Goal: Task Accomplishment & Management: Complete application form

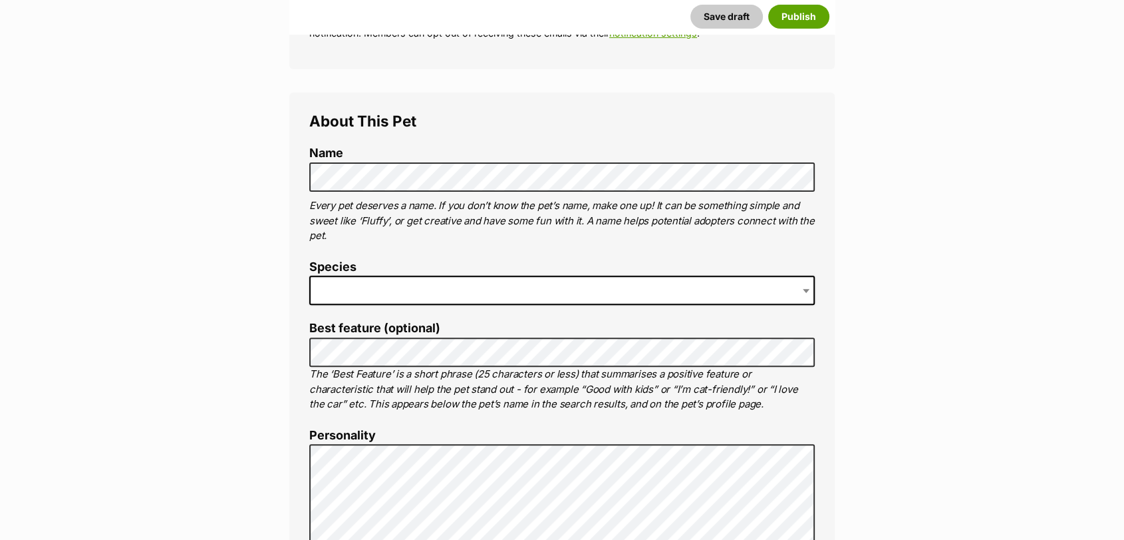
scroll to position [430, 0]
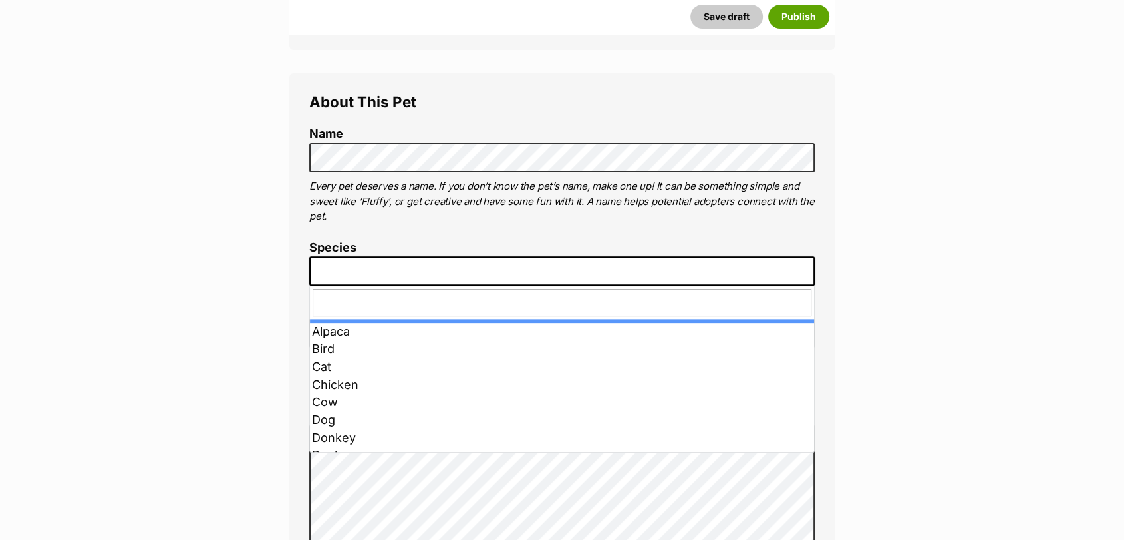
click at [351, 273] on span at bounding box center [562, 270] width 506 height 29
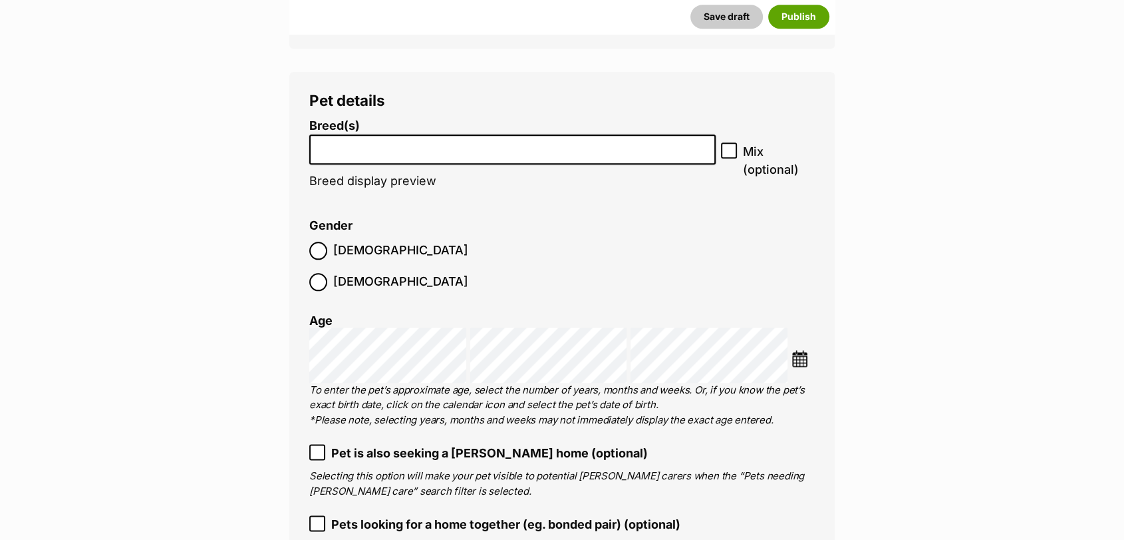
scroll to position [1562, 0]
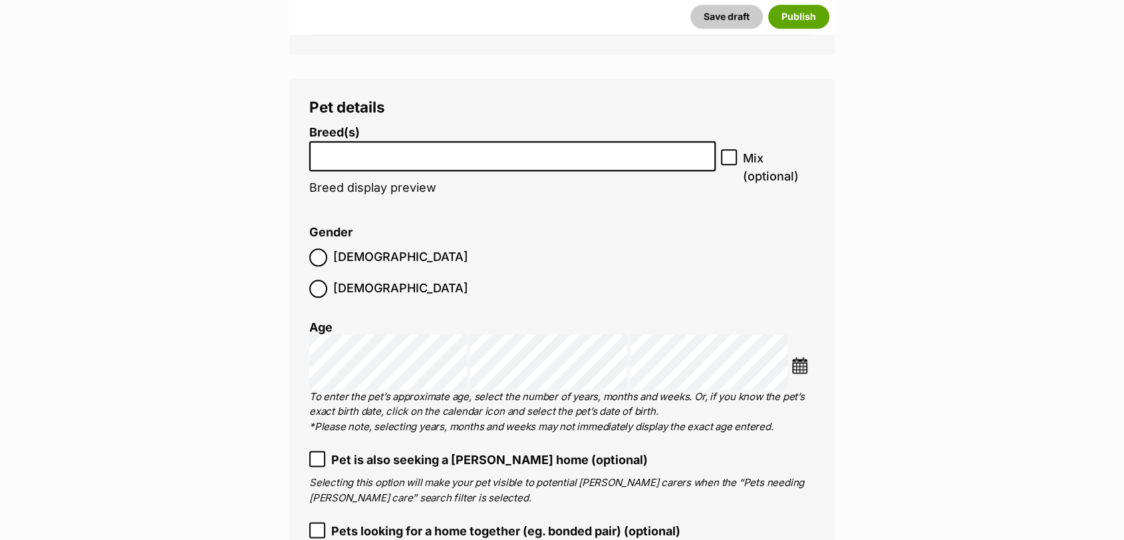
click at [564, 161] on li at bounding box center [512, 155] width 397 height 27
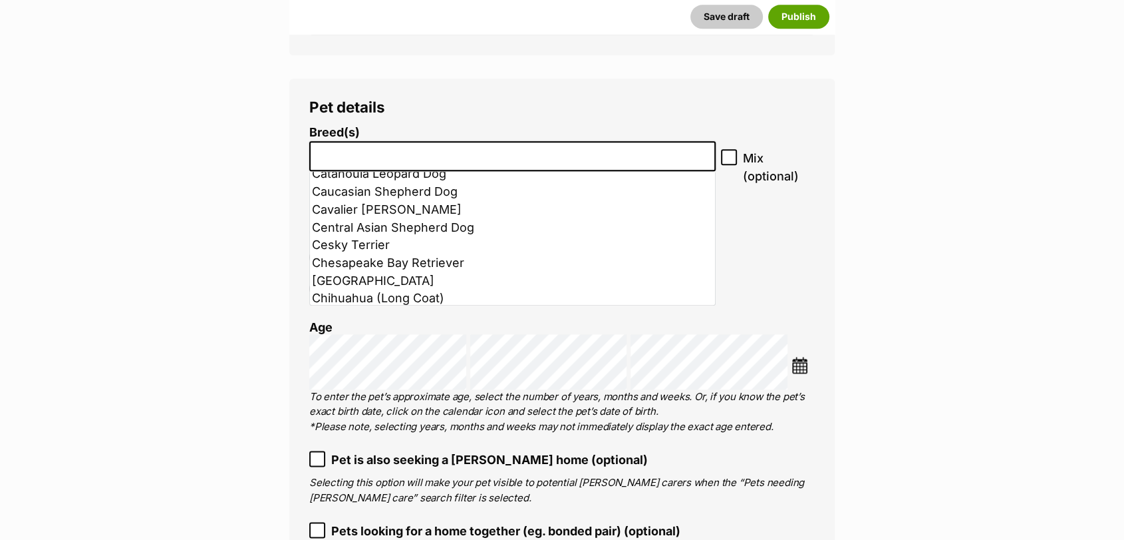
scroll to position [1130, 0]
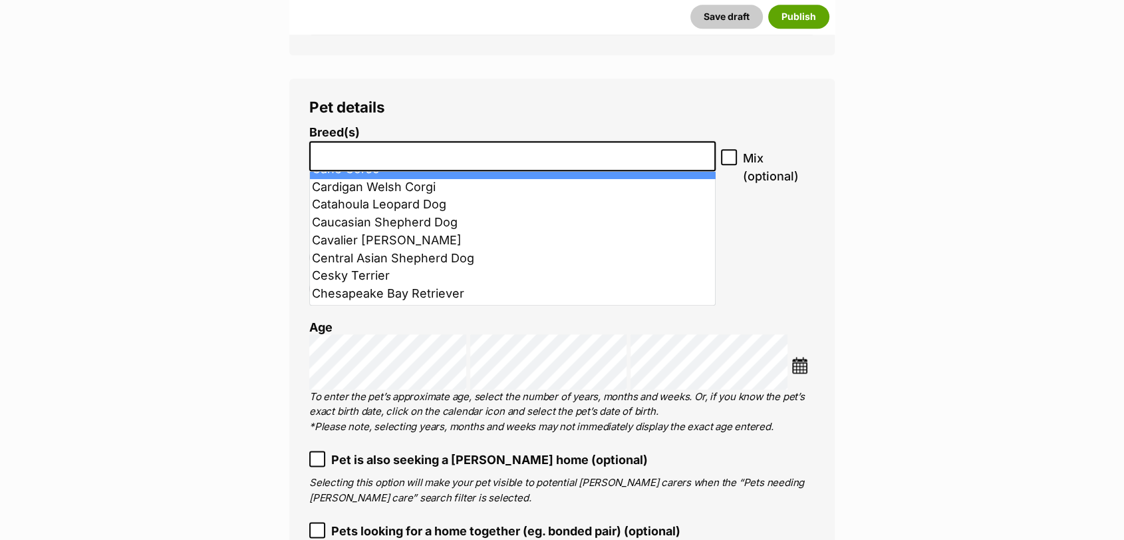
click at [591, 152] on input "search" at bounding box center [512, 153] width 397 height 14
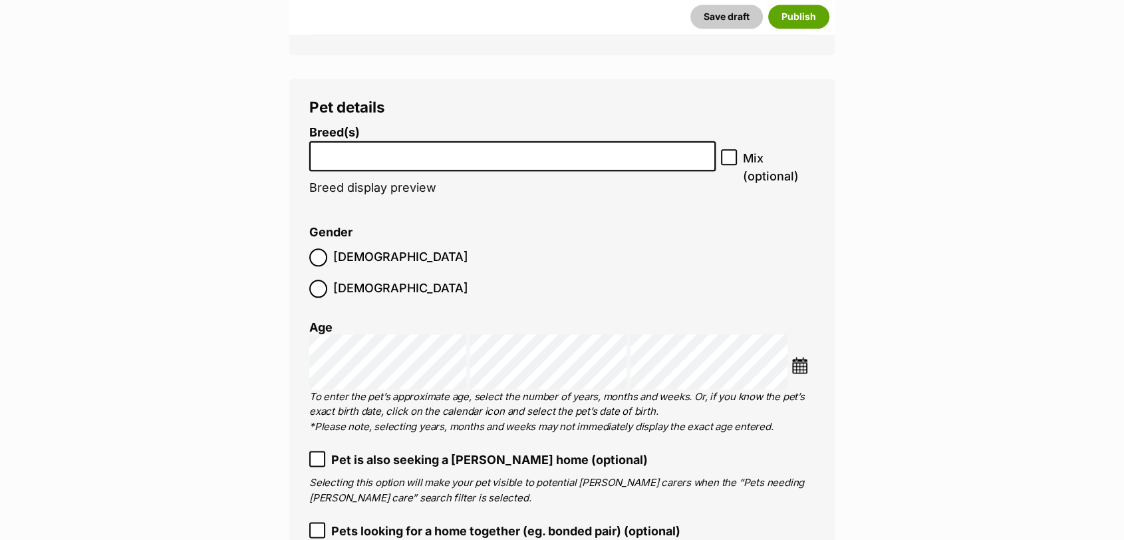
click at [591, 152] on input "search" at bounding box center [512, 153] width 397 height 14
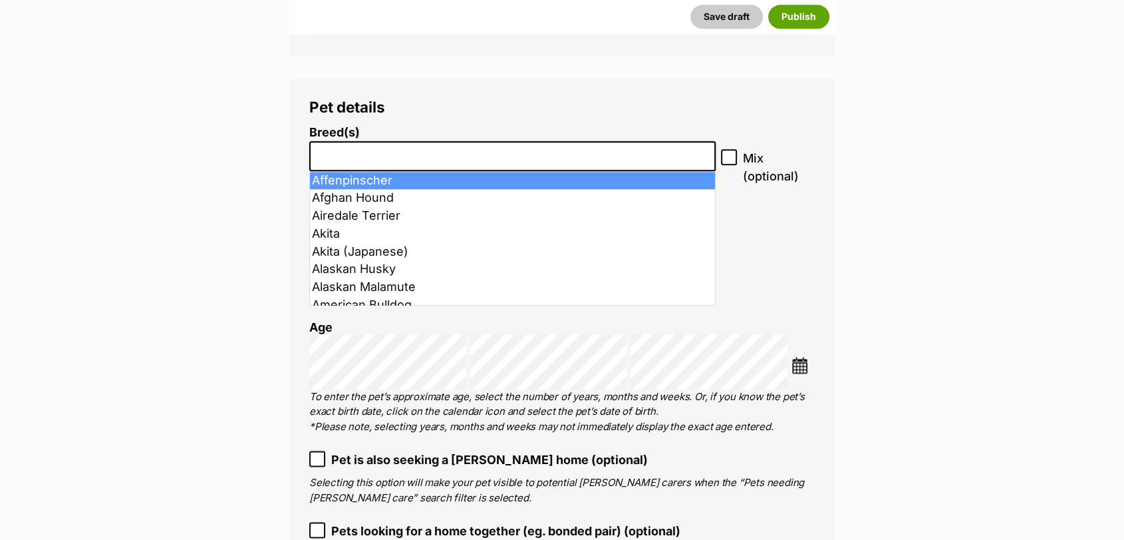
click at [591, 152] on input "search" at bounding box center [512, 153] width 397 height 14
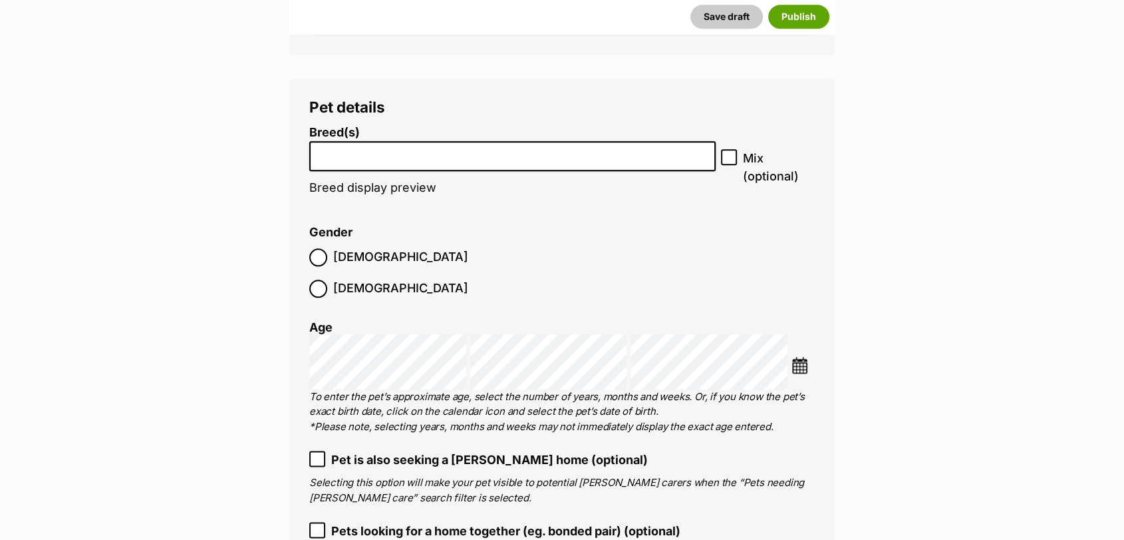
click at [591, 152] on input "search" at bounding box center [512, 153] width 397 height 14
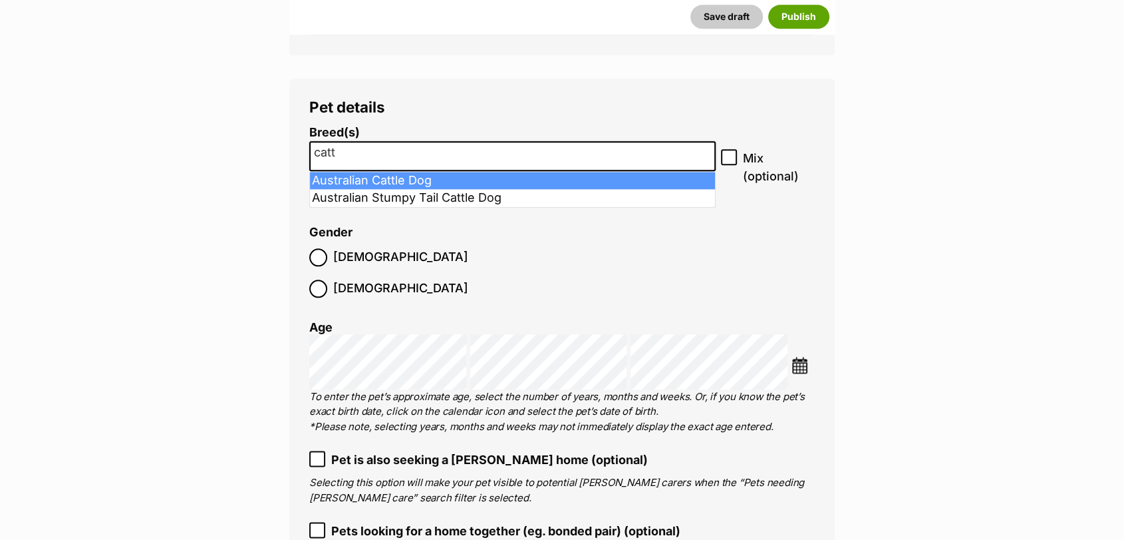
type input "catt"
select select "15"
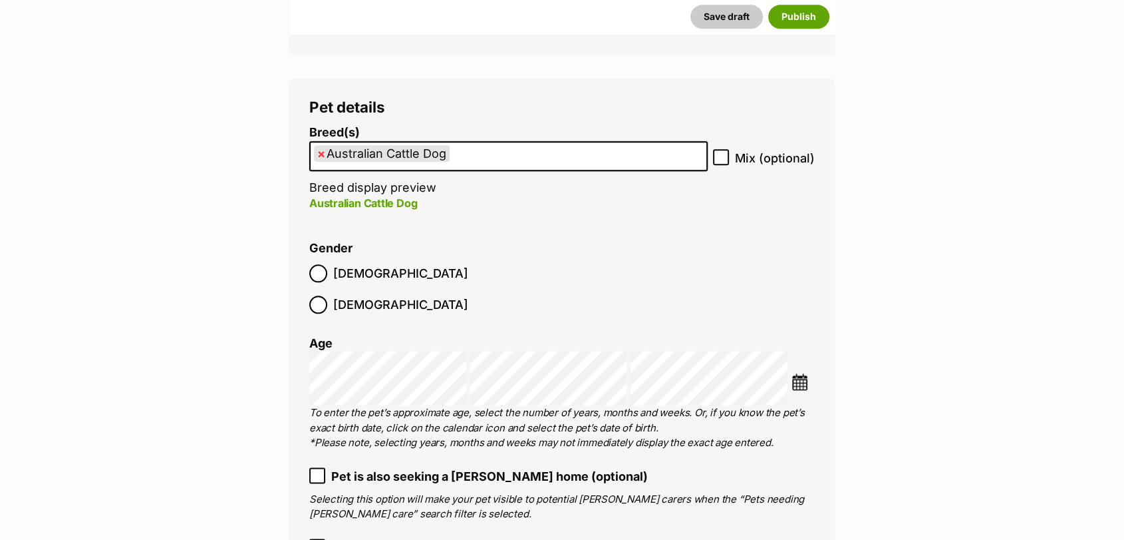
click at [724, 158] on icon at bounding box center [721, 156] width 9 height 9
click at [724, 158] on input "Mix (optional)" at bounding box center [721, 157] width 16 height 16
checkbox input "true"
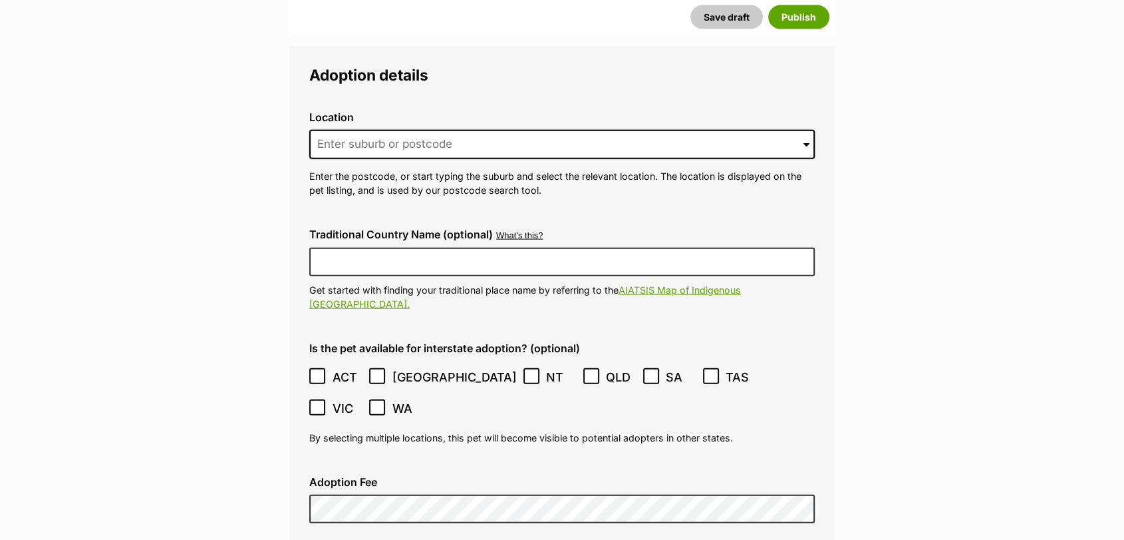
scroll to position [3053, 0]
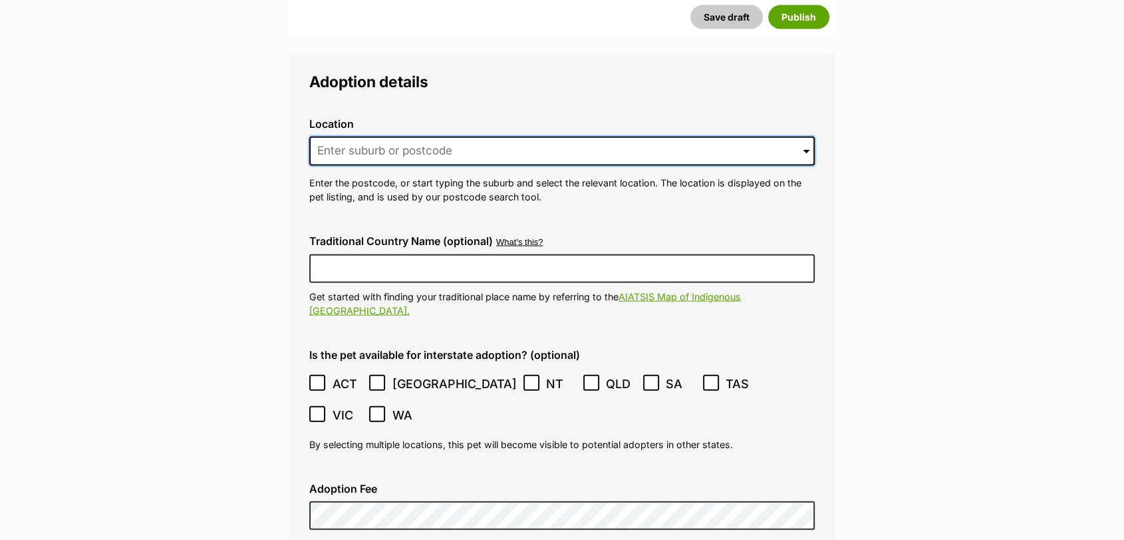
click at [637, 136] on input at bounding box center [562, 150] width 506 height 29
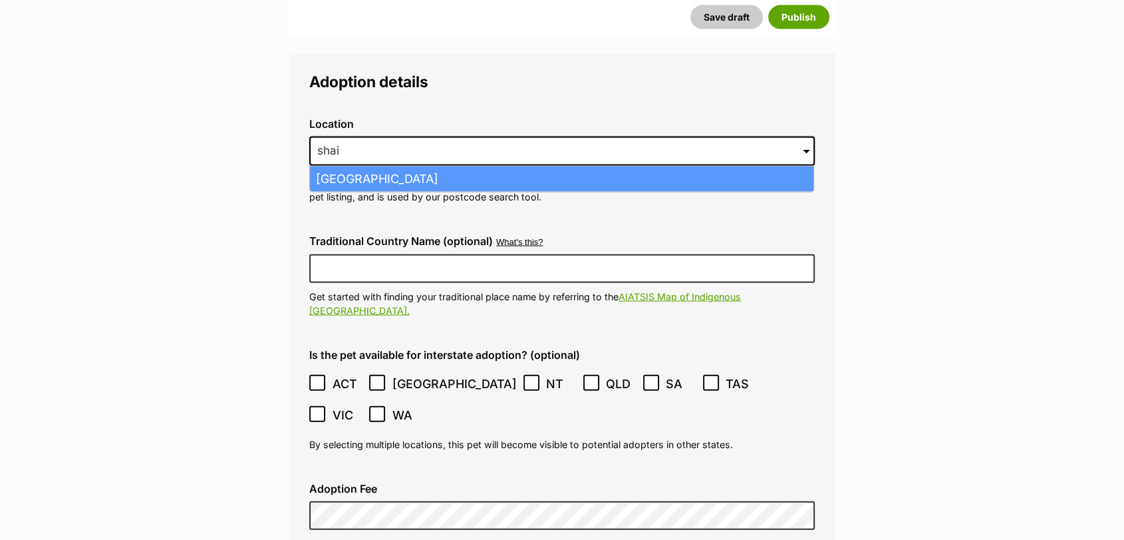
click at [397, 166] on li "Shailer Park, Queensland, 4128" at bounding box center [562, 179] width 504 height 26
type input "Shailer Park, Queensland, 4128"
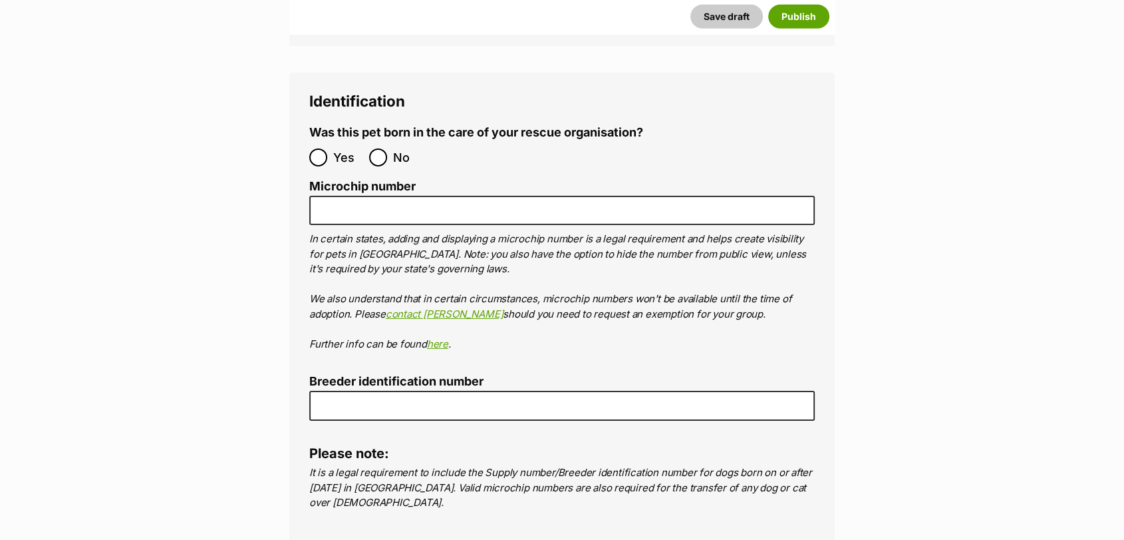
scroll to position [4274, 0]
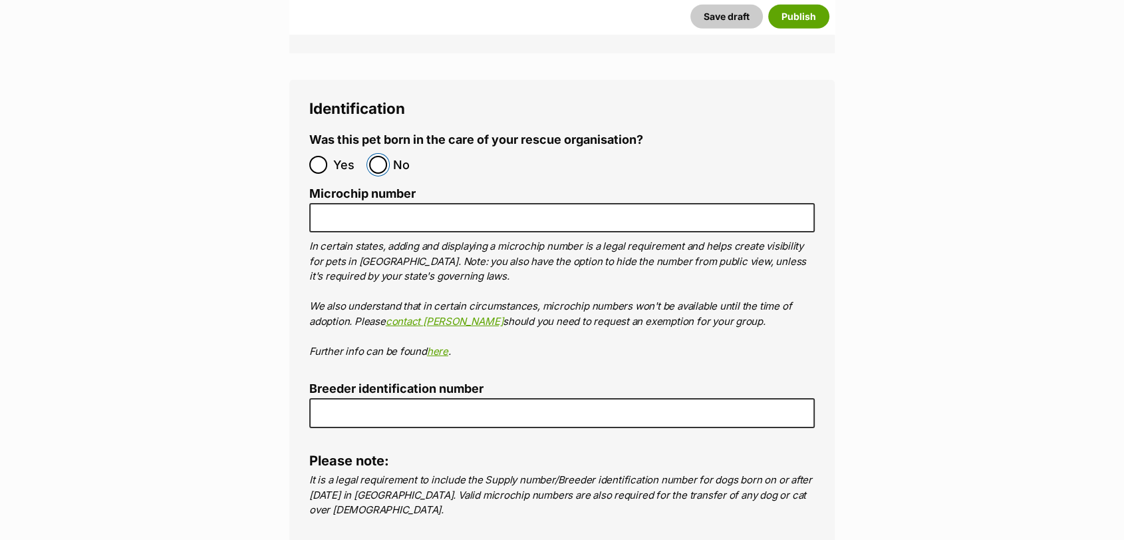
click at [380, 156] on input "No" at bounding box center [378, 165] width 18 height 18
radio input "true"
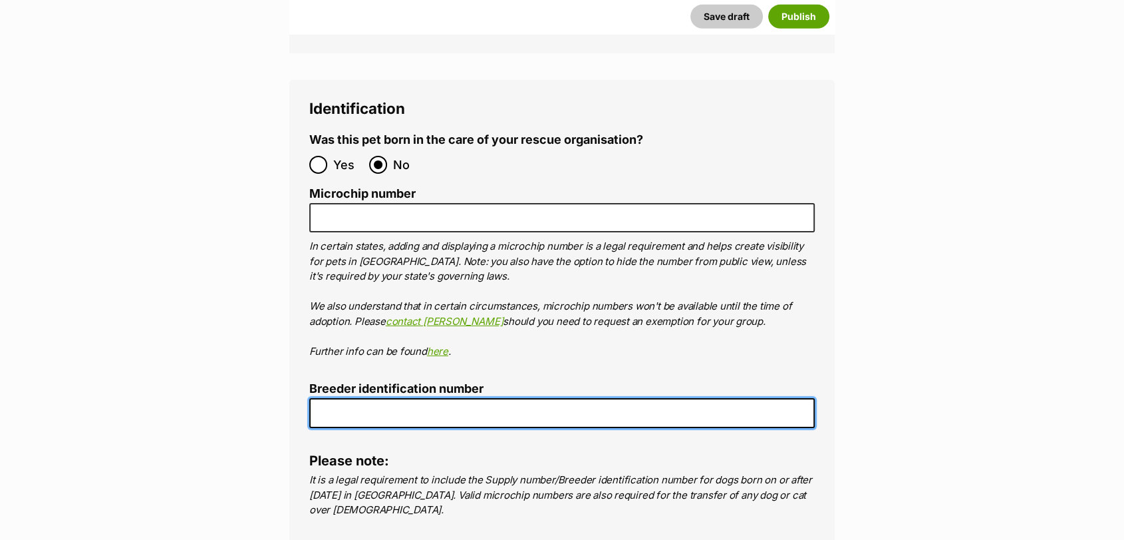
click at [517, 398] on input "Breeder identification number" at bounding box center [562, 413] width 506 height 30
type input "0016197957671"
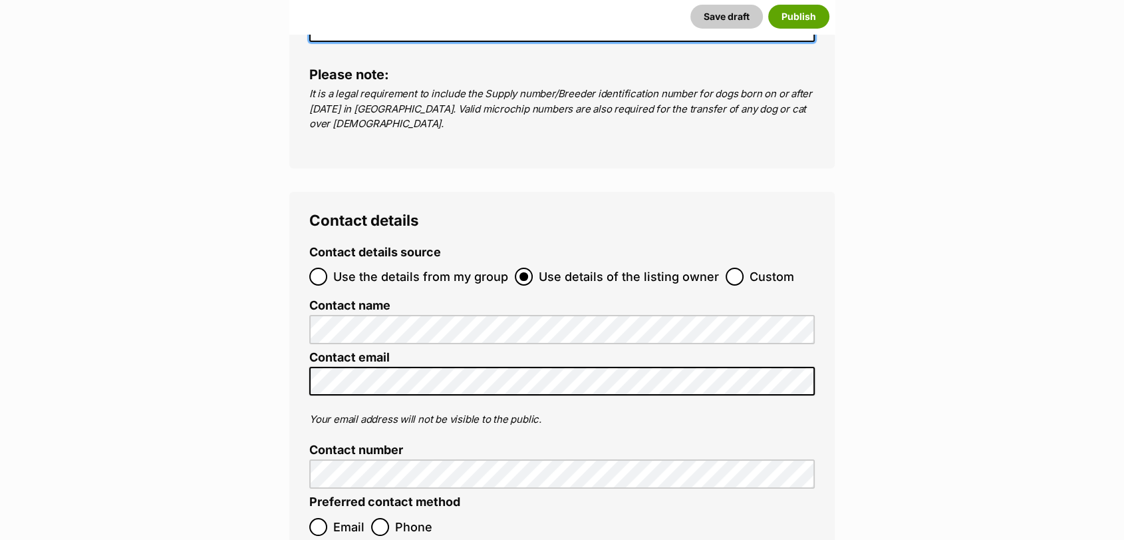
scroll to position [4736, 0]
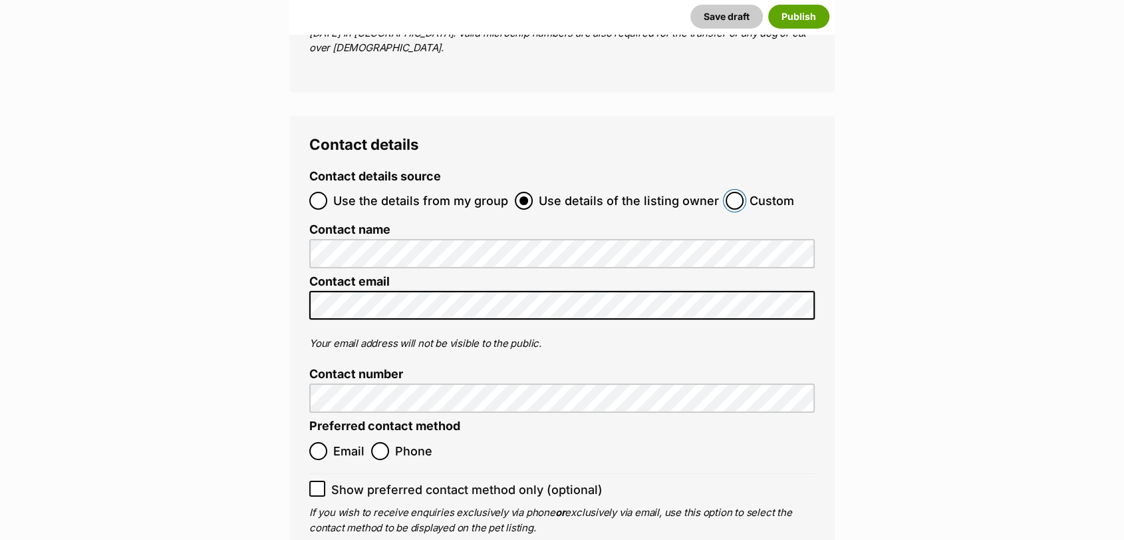
click at [729, 192] on input "Custom" at bounding box center [735, 201] width 18 height 18
radio input "true"
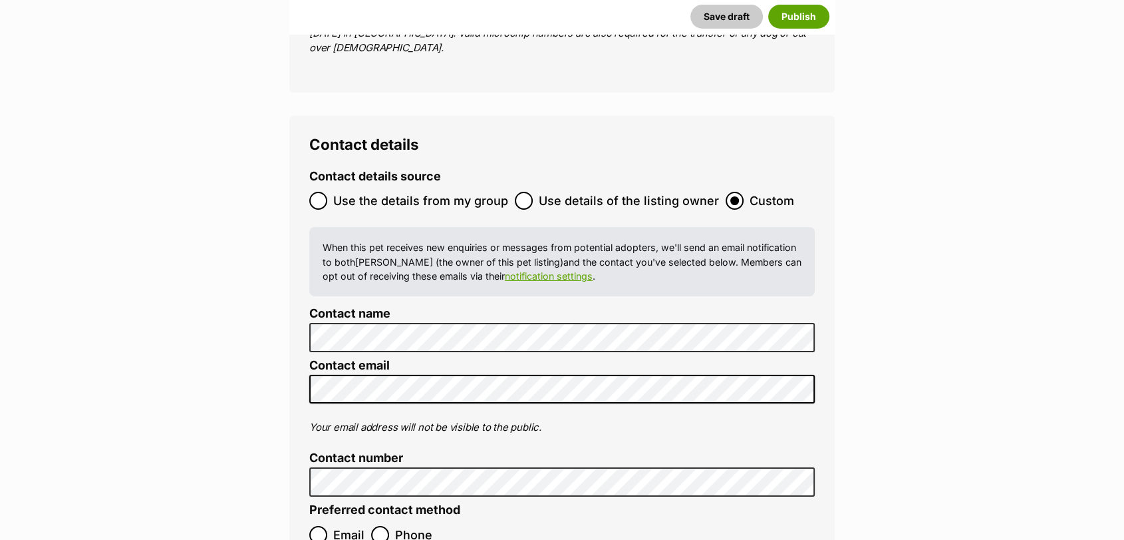
click at [321, 526] on input "Email" at bounding box center [318, 535] width 18 height 18
radio input "true"
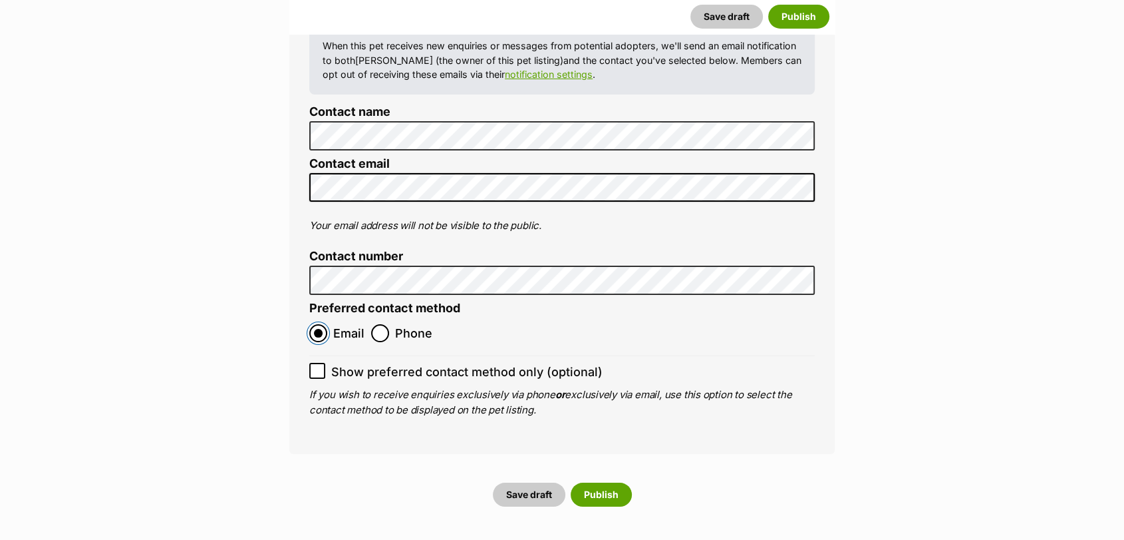
scroll to position [4966, 0]
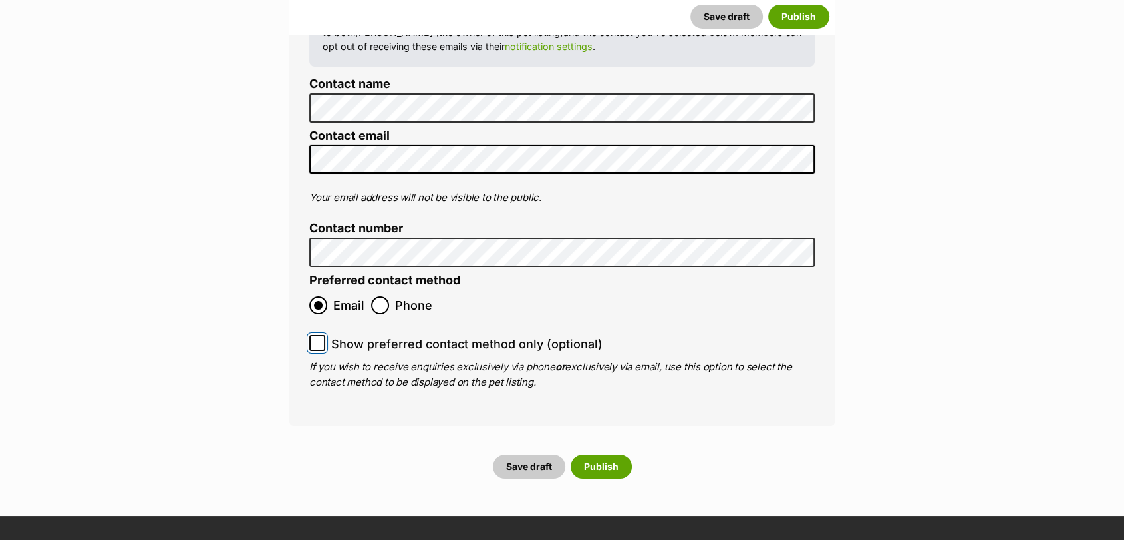
click at [322, 335] on input "Show preferred contact method only (optional)" at bounding box center [317, 343] width 16 height 16
checkbox input "true"
click at [519, 454] on button "Save draft" at bounding box center [529, 466] width 73 height 24
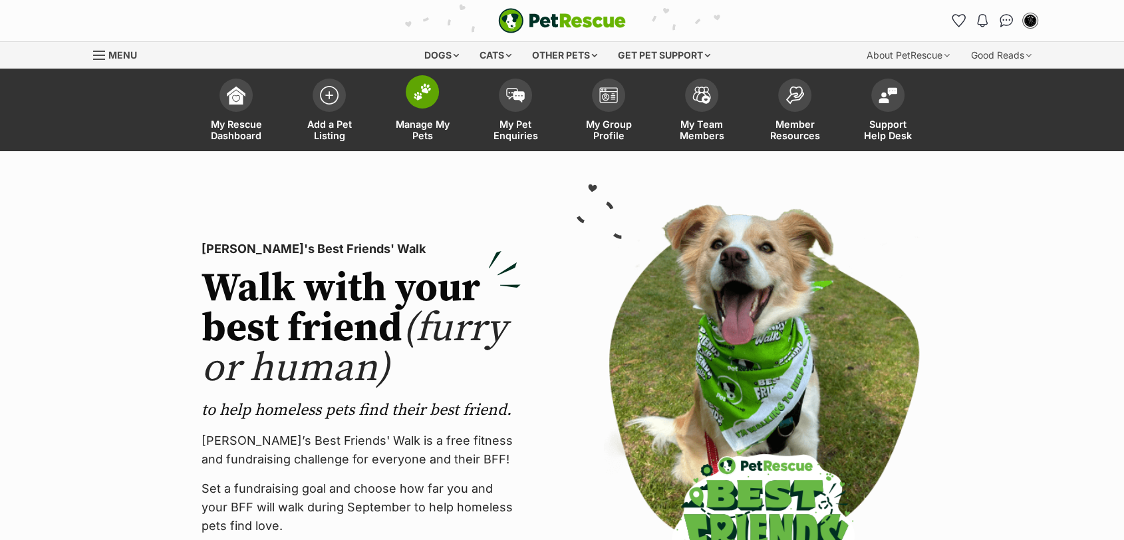
click at [430, 109] on link "Manage My Pets" at bounding box center [422, 111] width 93 height 79
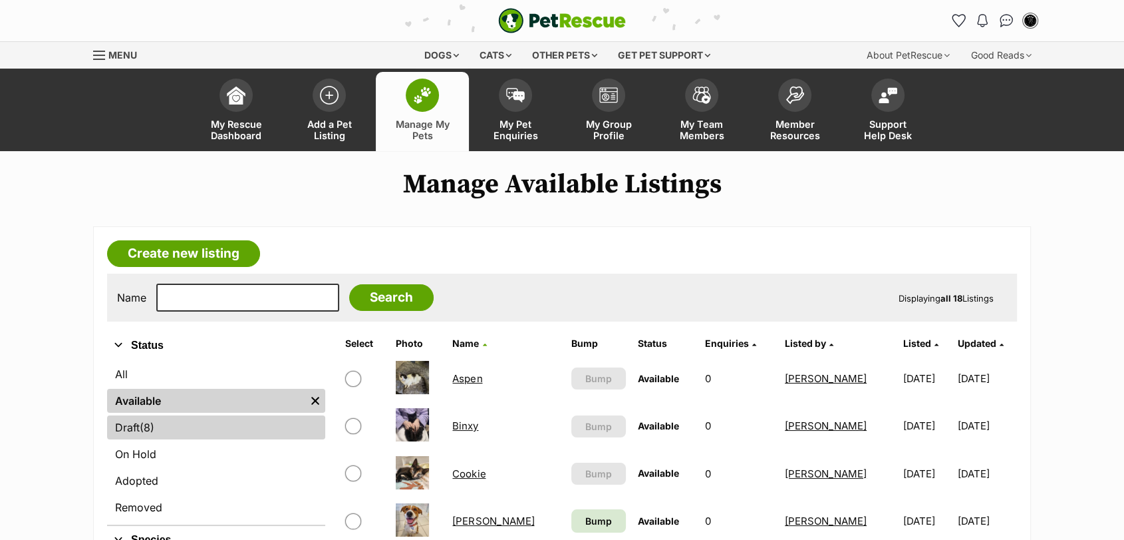
click at [192, 439] on link "Draft (8) Items" at bounding box center [216, 427] width 218 height 24
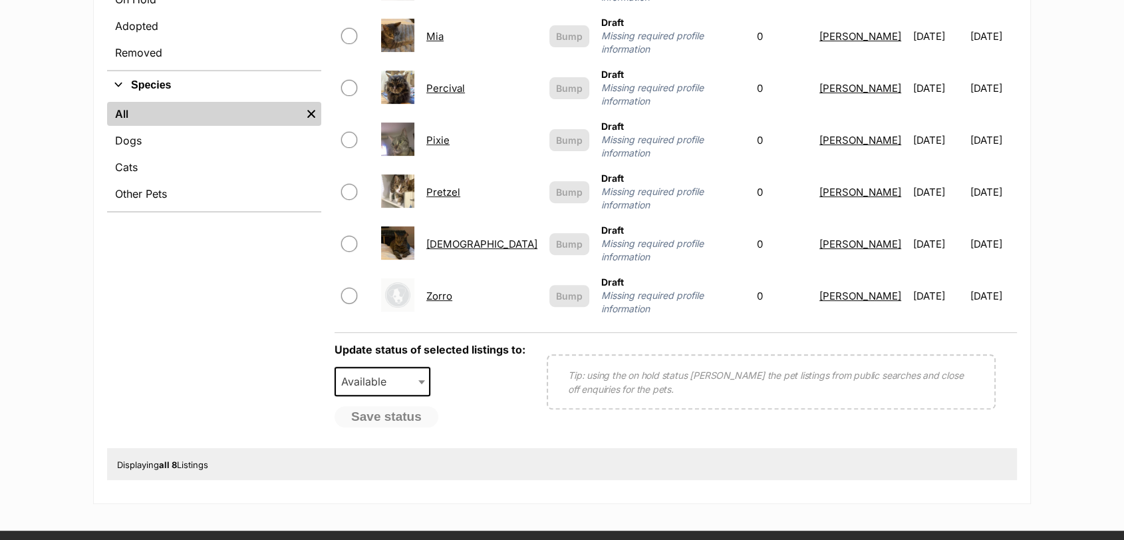
scroll to position [452, 0]
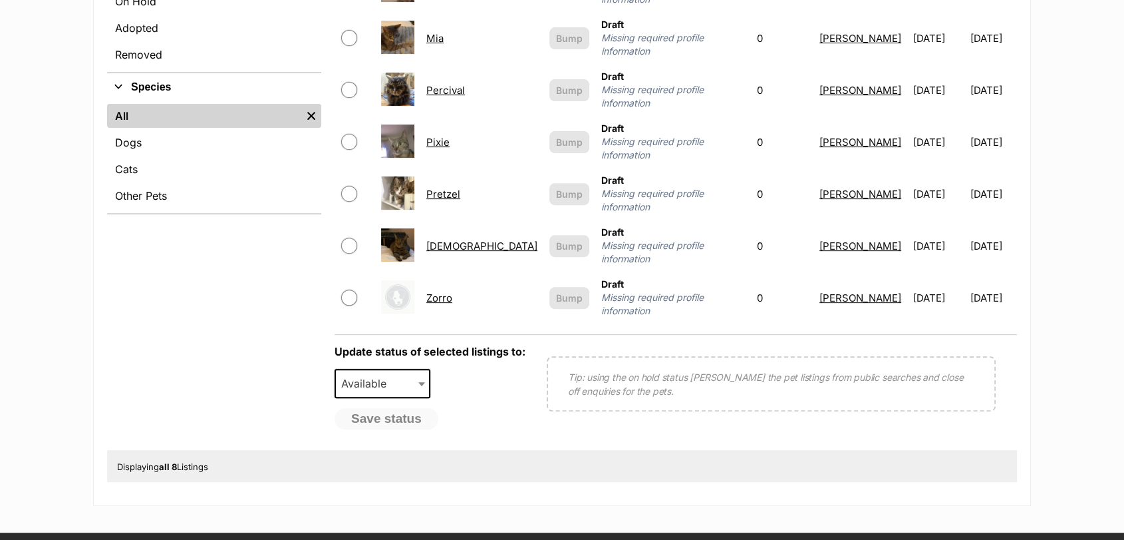
click at [452, 291] on link "Zorro" at bounding box center [440, 297] width 26 height 13
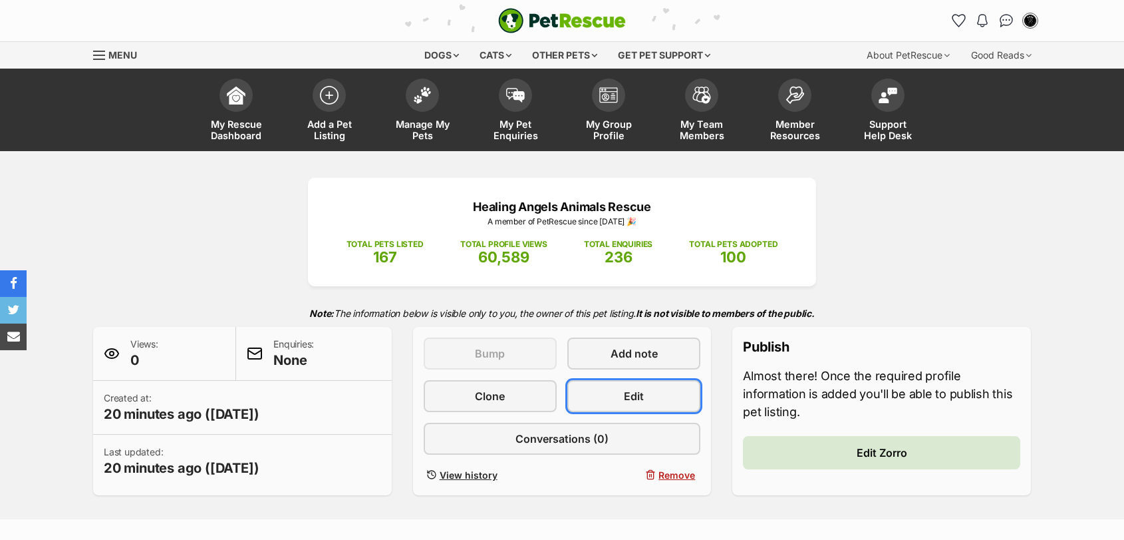
click at [585, 397] on link "Edit" at bounding box center [634, 396] width 133 height 32
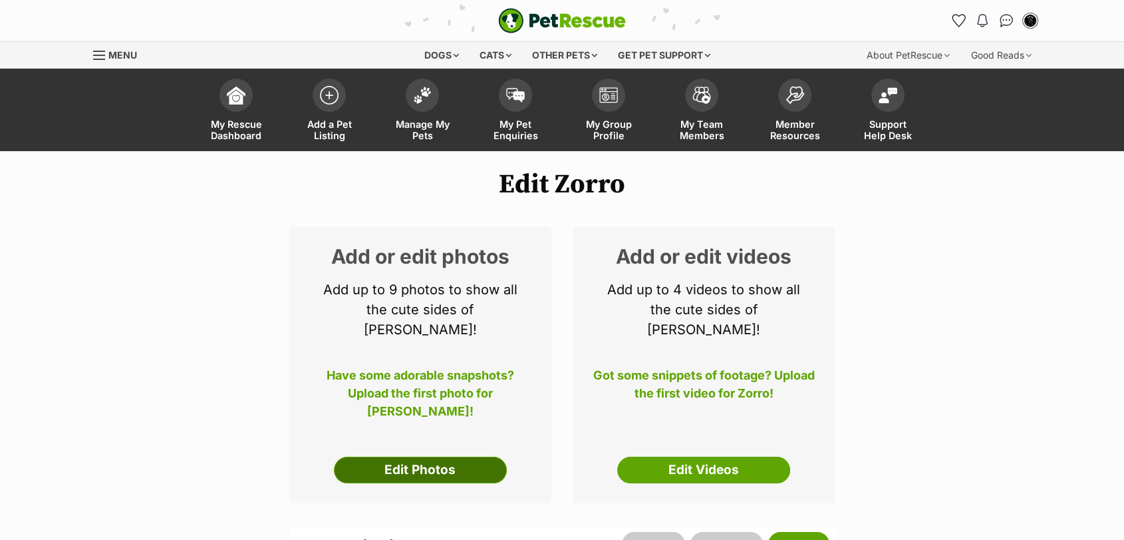
click at [456, 456] on link "Edit Photos" at bounding box center [420, 469] width 173 height 27
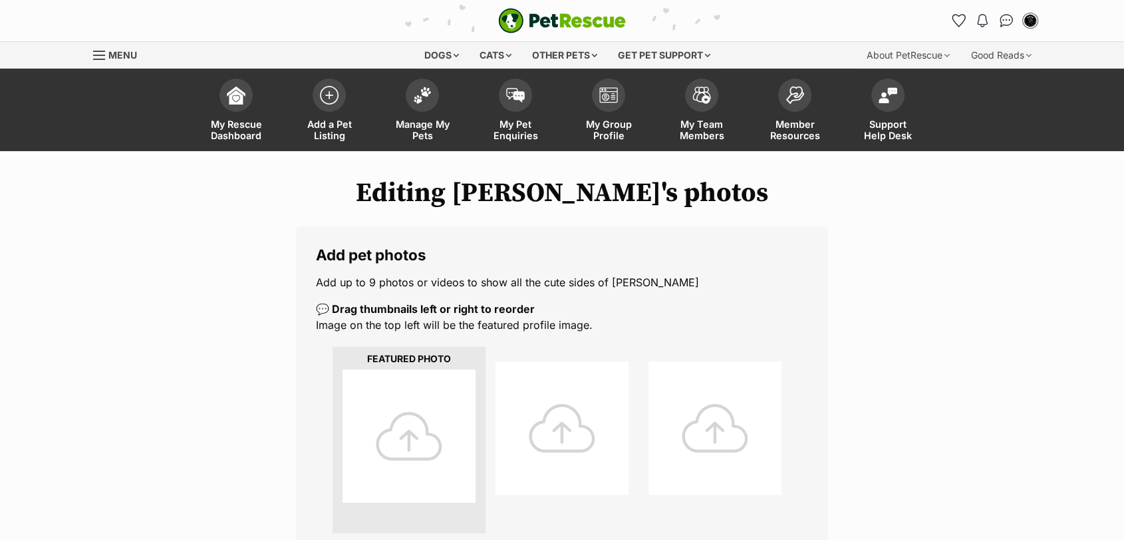
click at [456, 449] on div at bounding box center [409, 435] width 133 height 133
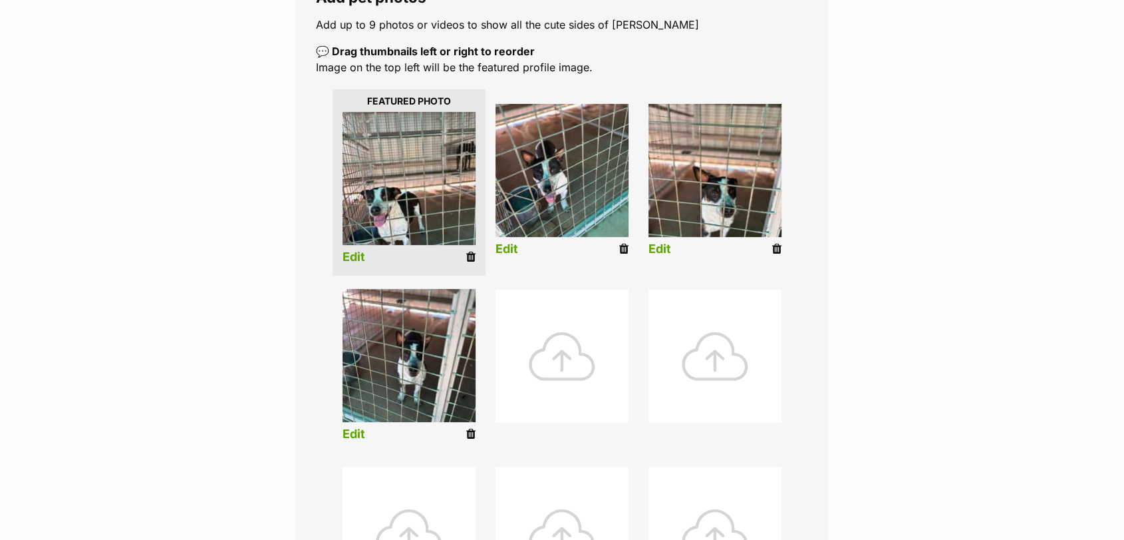
scroll to position [279, 0]
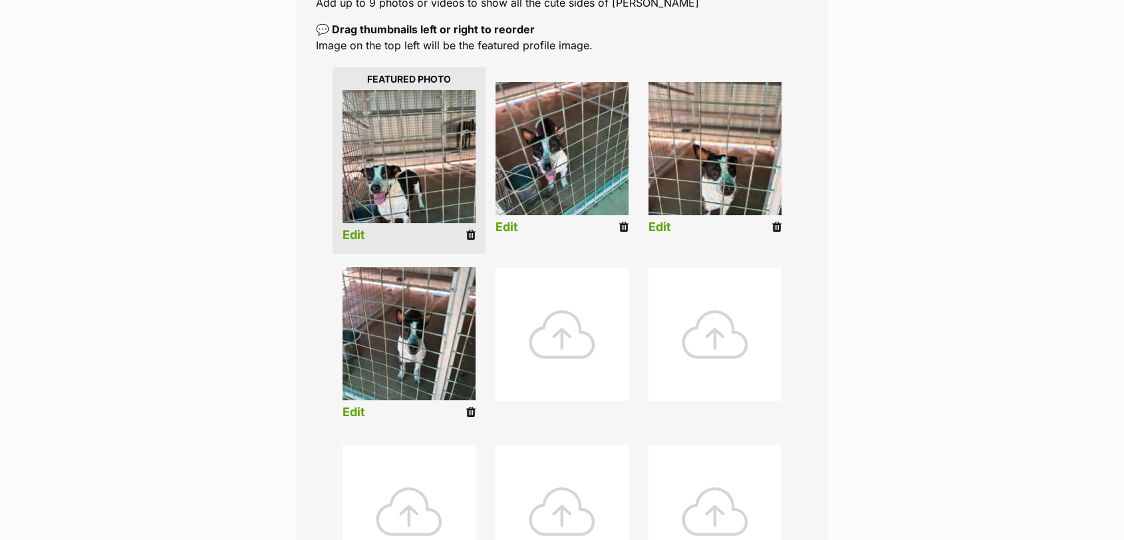
click at [354, 237] on link "Edit" at bounding box center [354, 235] width 23 height 14
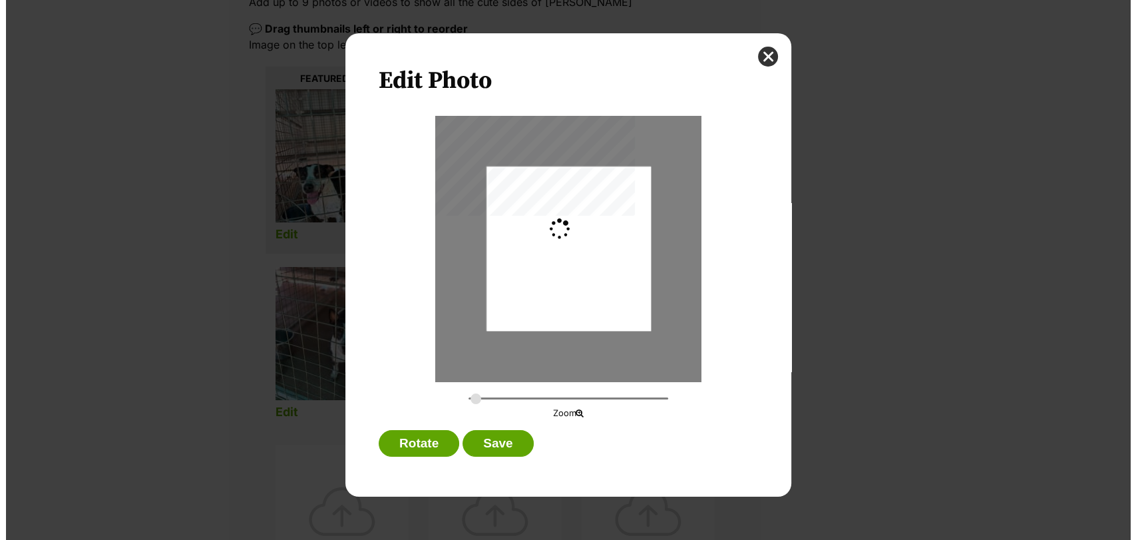
scroll to position [0, 0]
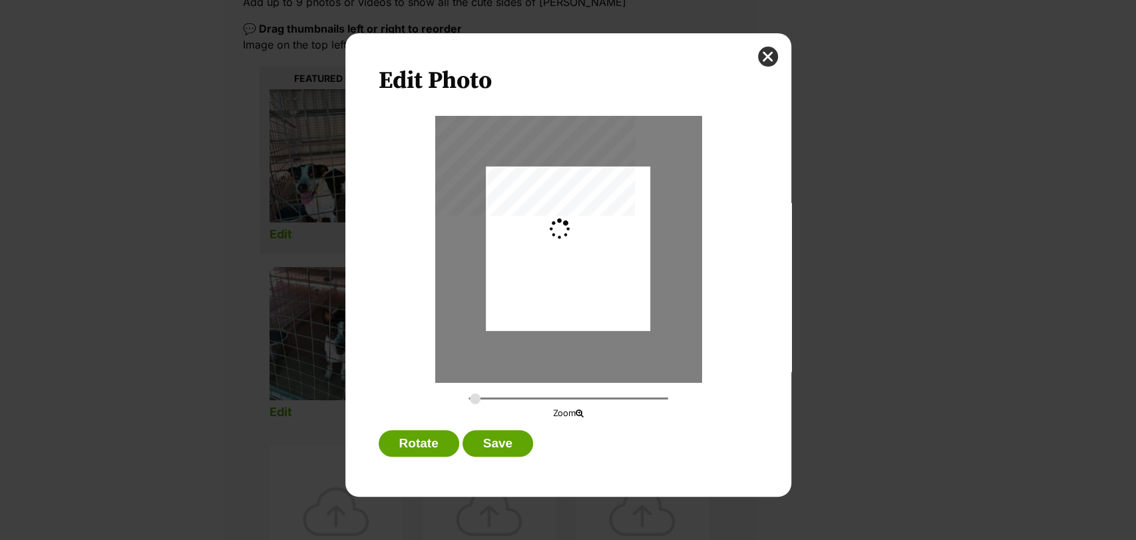
type input "0.2744"
drag, startPoint x: 542, startPoint y: 261, endPoint x: 547, endPoint y: 233, distance: 29.0
click at [547, 233] on div "Dialog Window - Close (Press escape to close)" at bounding box center [568, 221] width 164 height 219
click at [504, 432] on button "Save" at bounding box center [497, 443] width 71 height 27
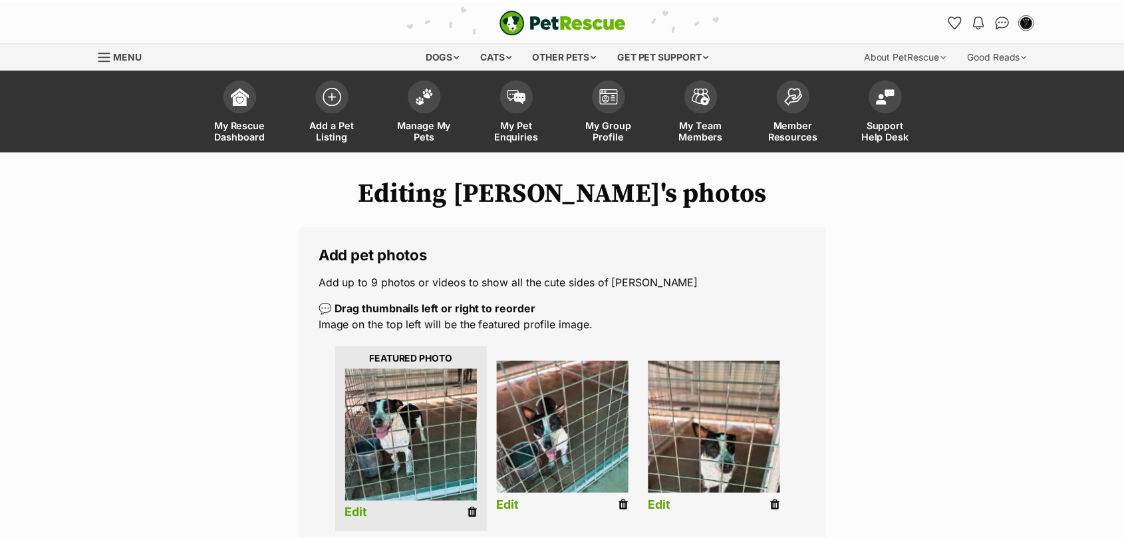
scroll to position [279, 0]
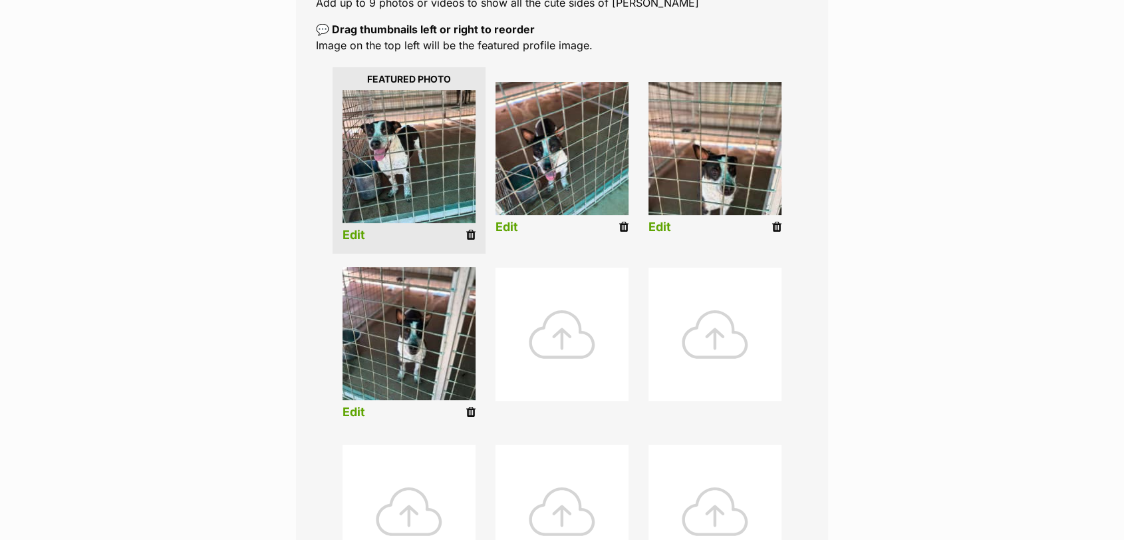
click at [664, 226] on link "Edit" at bounding box center [660, 227] width 23 height 14
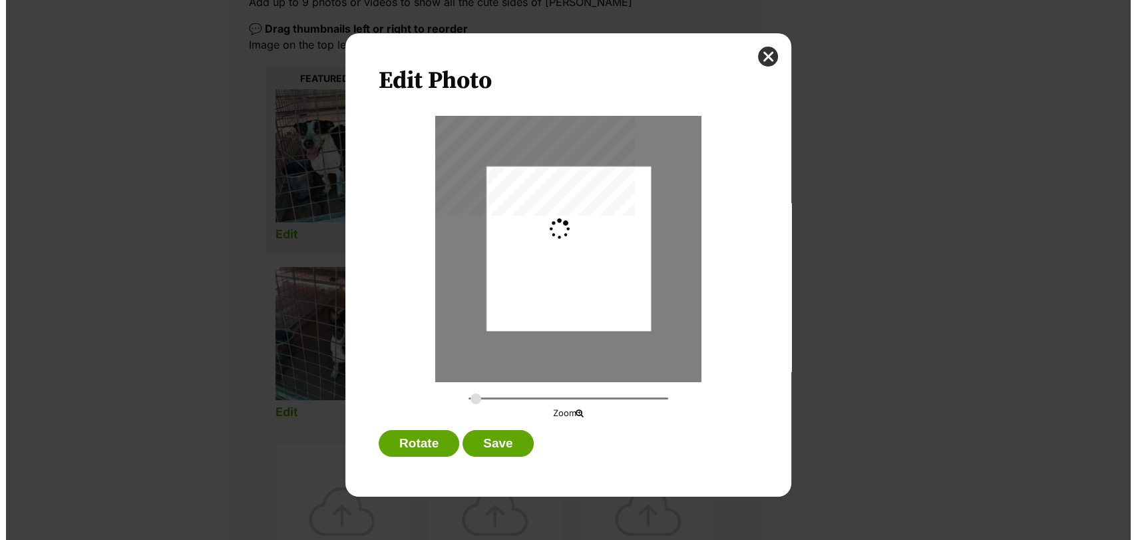
scroll to position [0, 0]
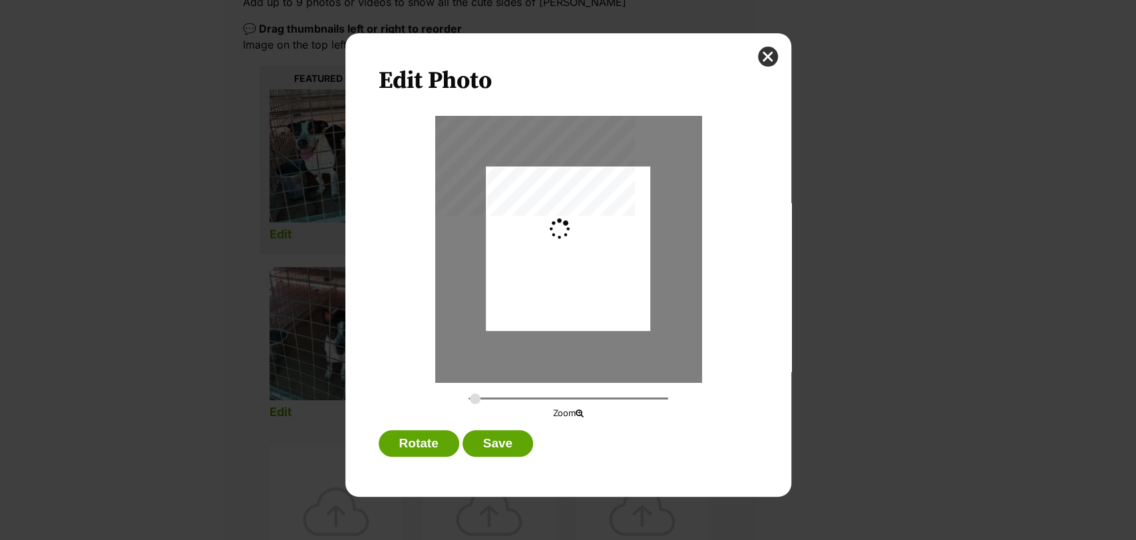
type input "0.2744"
drag, startPoint x: 603, startPoint y: 279, endPoint x: 603, endPoint y: 253, distance: 26.6
click at [603, 253] on div "Dialog Window - Close (Press escape to close)" at bounding box center [568, 221] width 164 height 219
click at [510, 444] on button "Save" at bounding box center [497, 443] width 71 height 27
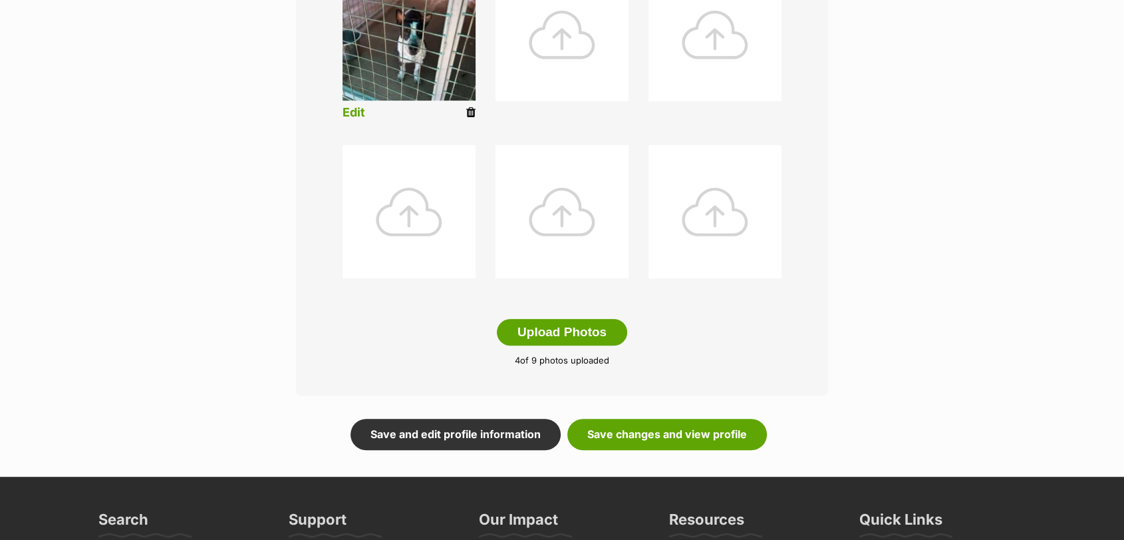
scroll to position [577, 0]
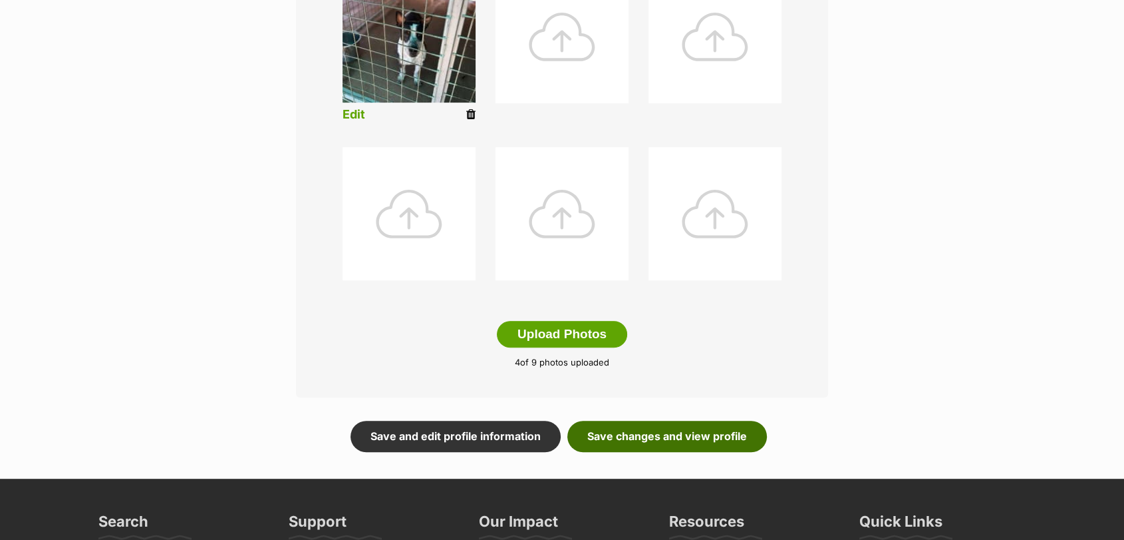
click at [637, 440] on link "Save changes and view profile" at bounding box center [668, 436] width 200 height 31
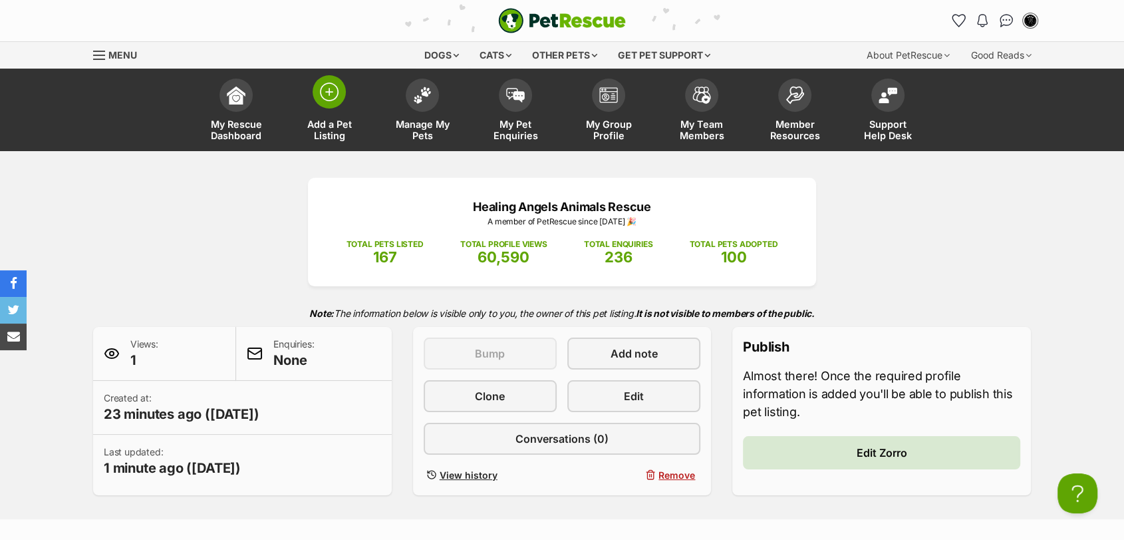
click at [338, 132] on span "Add a Pet Listing" at bounding box center [329, 129] width 60 height 23
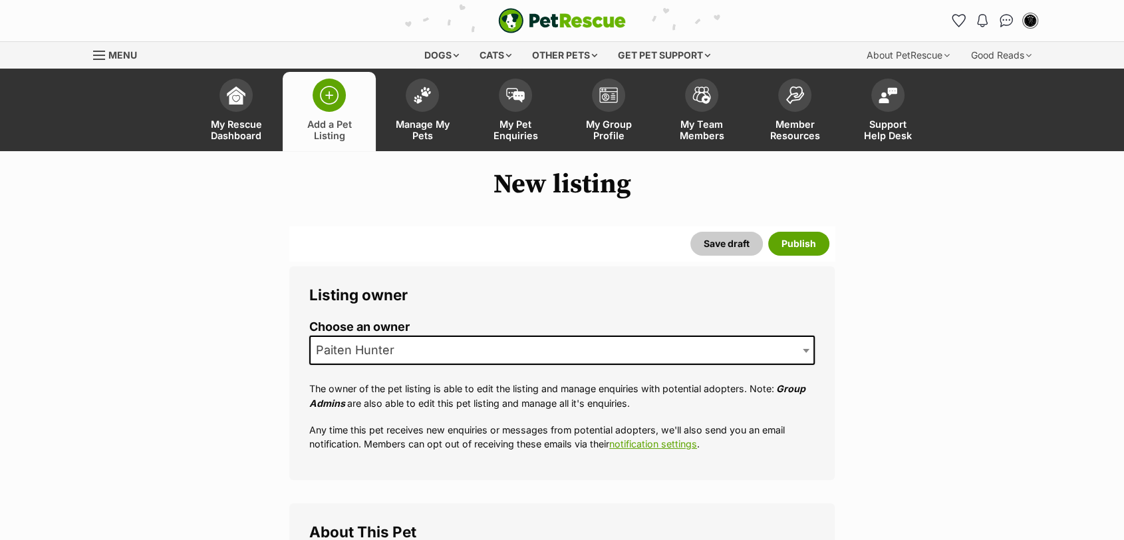
click at [357, 347] on span "Paiten Hunter" at bounding box center [359, 350] width 97 height 19
click at [532, 178] on h1 "New listing" at bounding box center [562, 184] width 1124 height 31
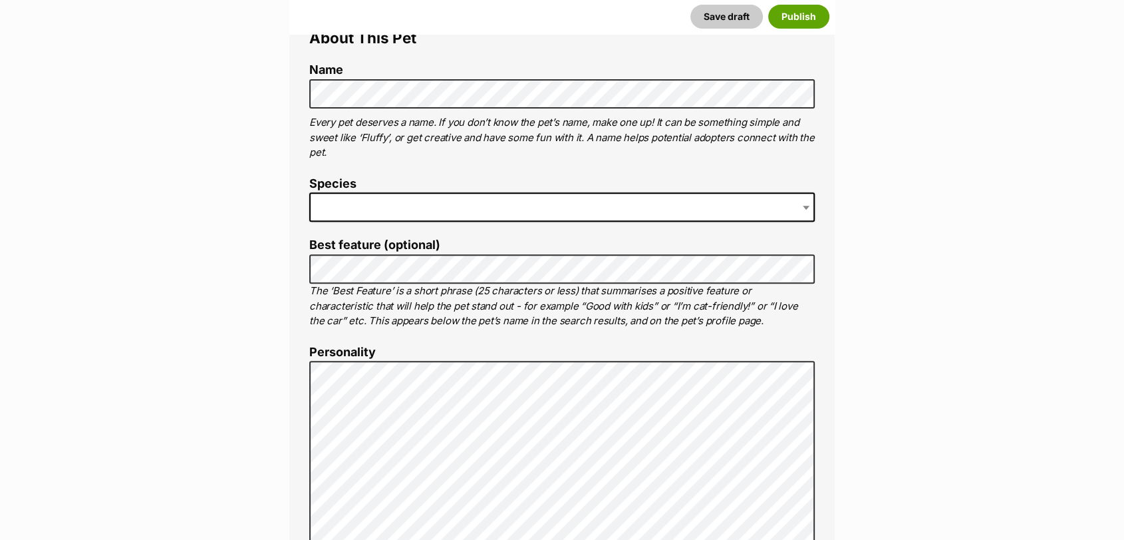
scroll to position [480, 0]
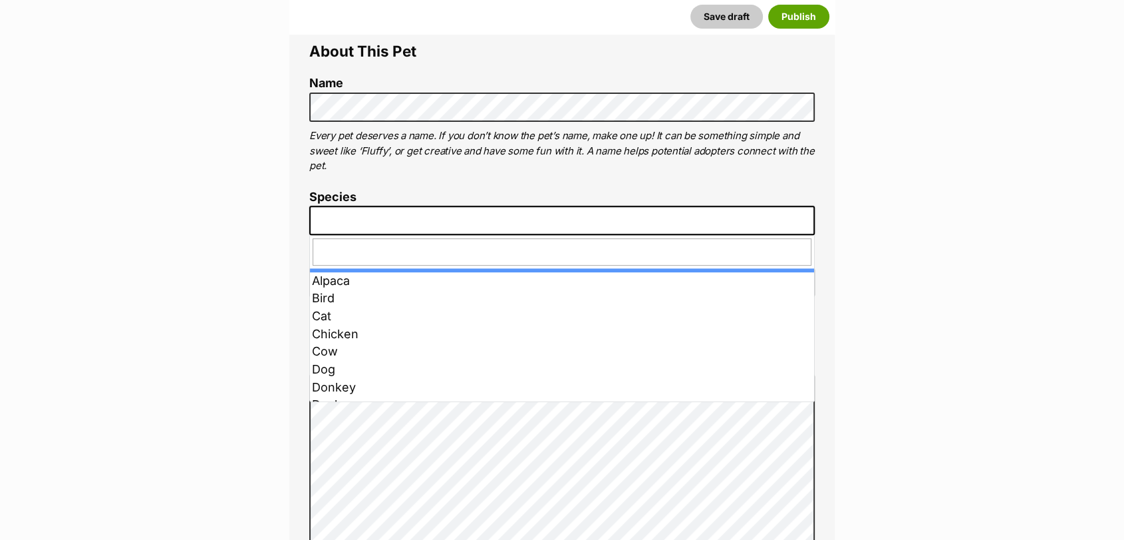
click at [443, 213] on span at bounding box center [562, 220] width 506 height 29
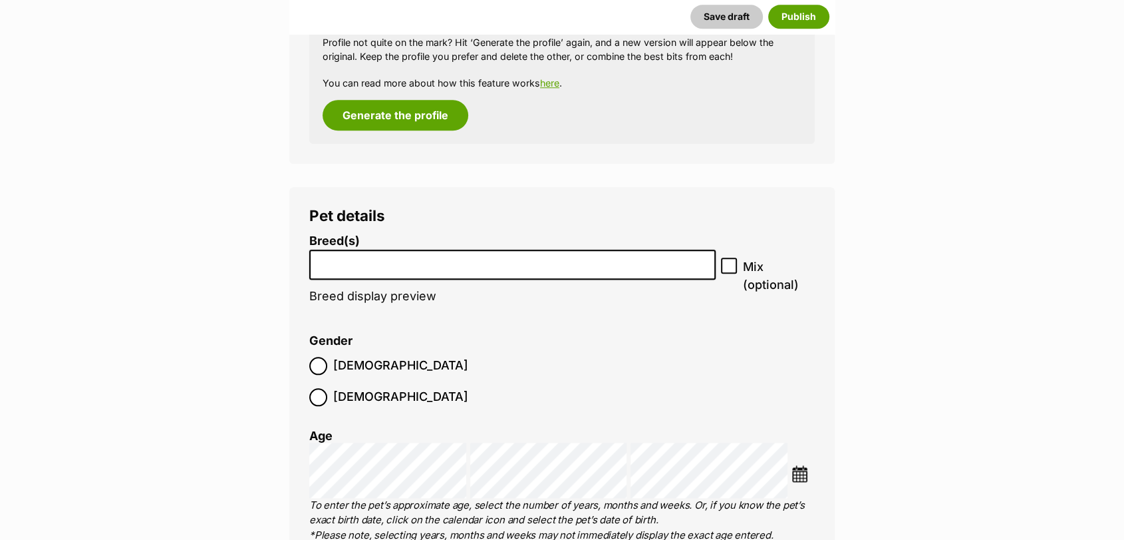
scroll to position [1433, 0]
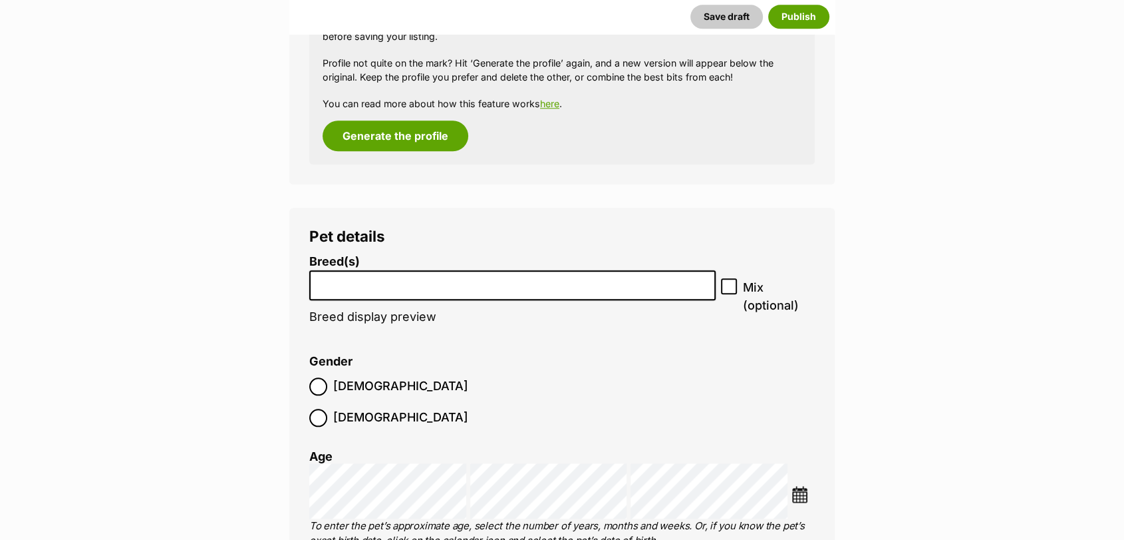
click at [609, 294] on li at bounding box center [512, 284] width 397 height 27
drag, startPoint x: 729, startPoint y: 283, endPoint x: 604, endPoint y: 211, distance: 144.3
click at [604, 211] on div "Pet details Breed(s) Affenpinscher Afghan Hound Airedale Terrier Akita Akita (J…" at bounding box center [562, 487] width 546 height 558
click at [341, 281] on input "search" at bounding box center [512, 282] width 397 height 14
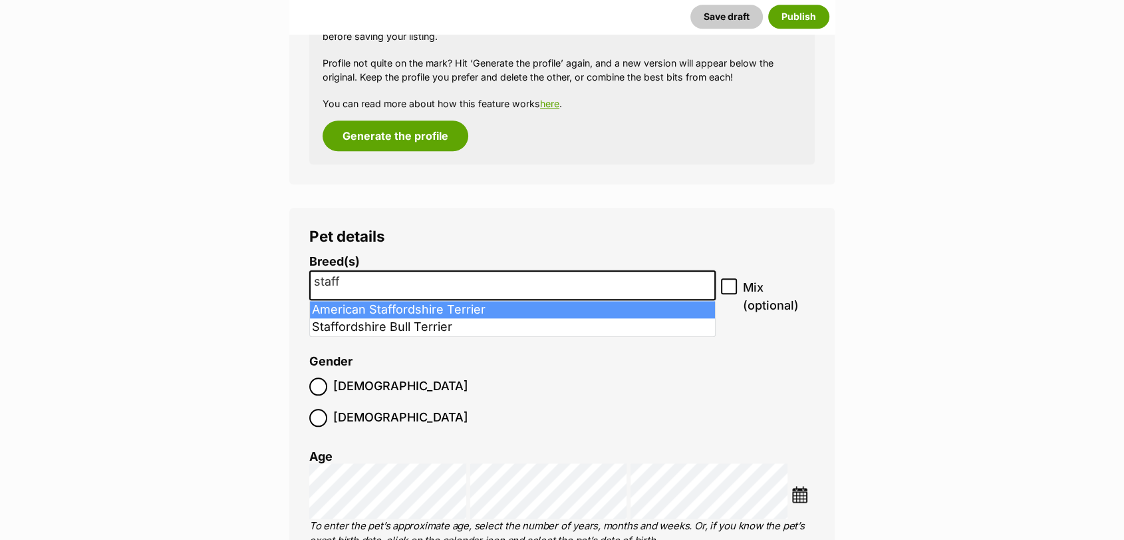
type input "staff"
select select "9"
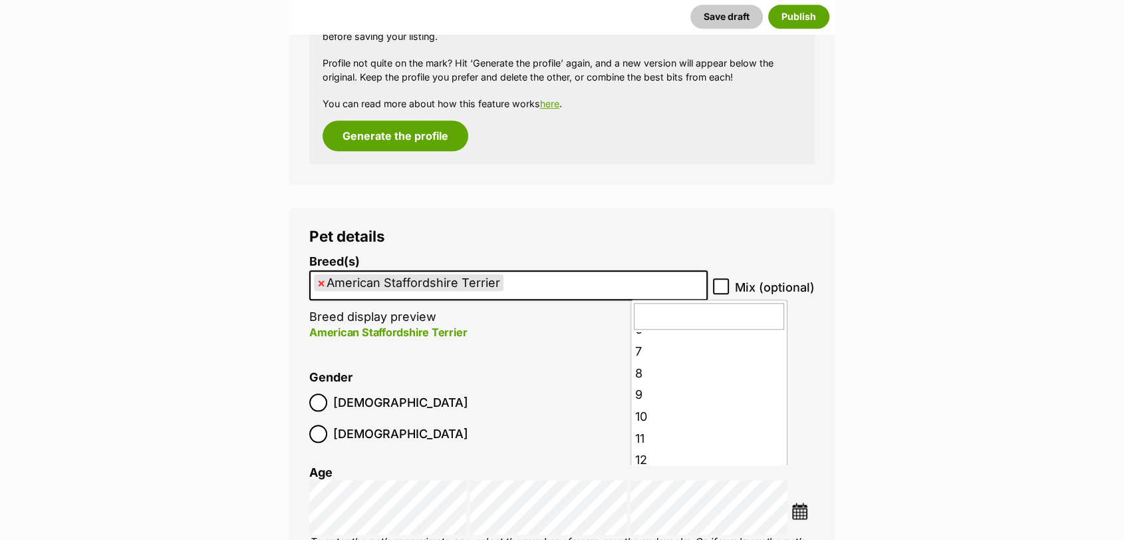
scroll to position [138, 0]
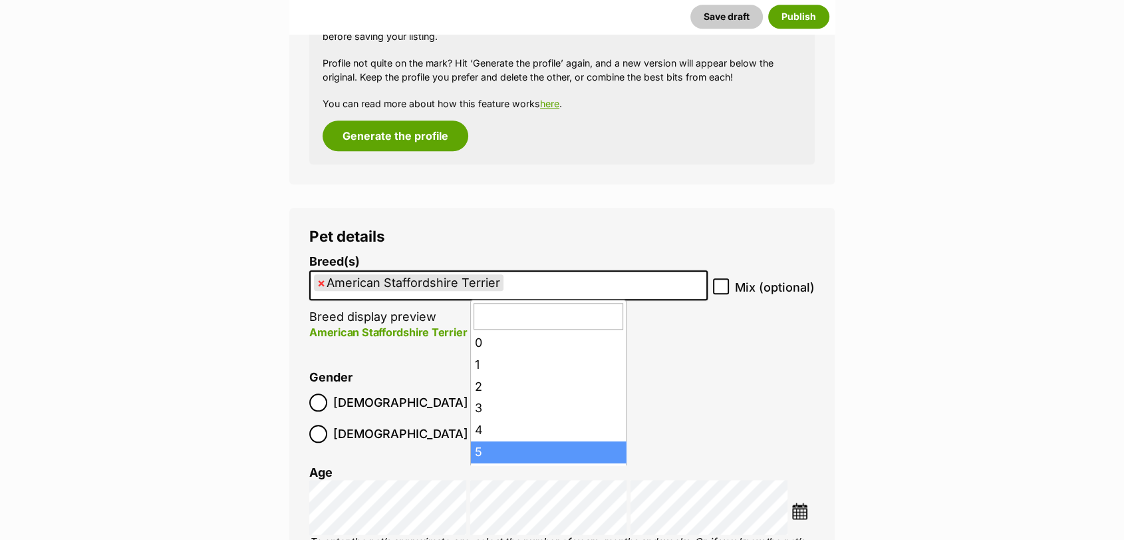
click at [707, 428] on ol "Breed(s) American Staffordshire Terrier Affenpinscher Afghan Hound Airedale Ter…" at bounding box center [562, 500] width 506 height 491
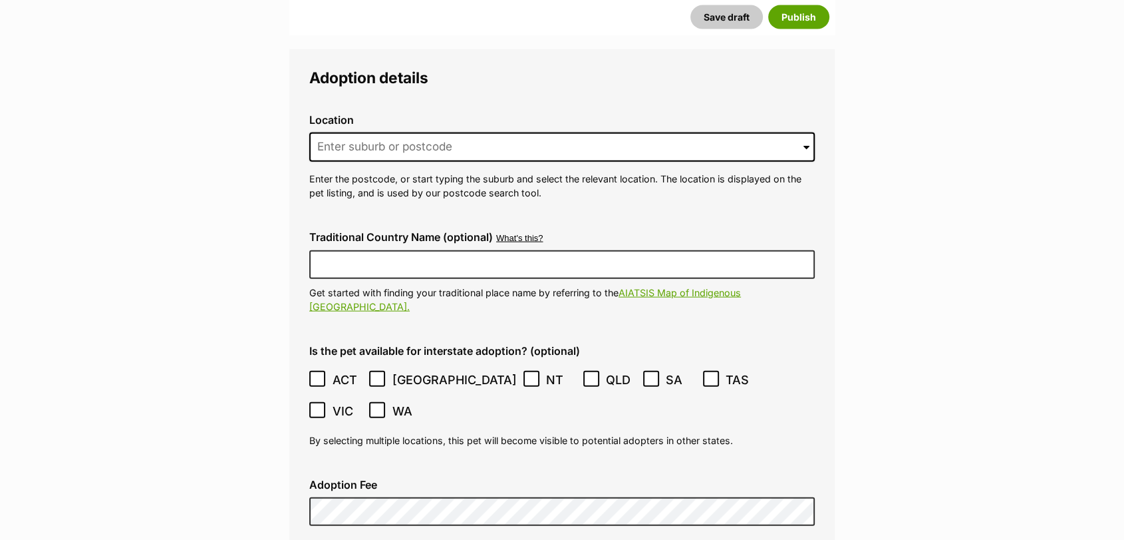
scroll to position [3065, 0]
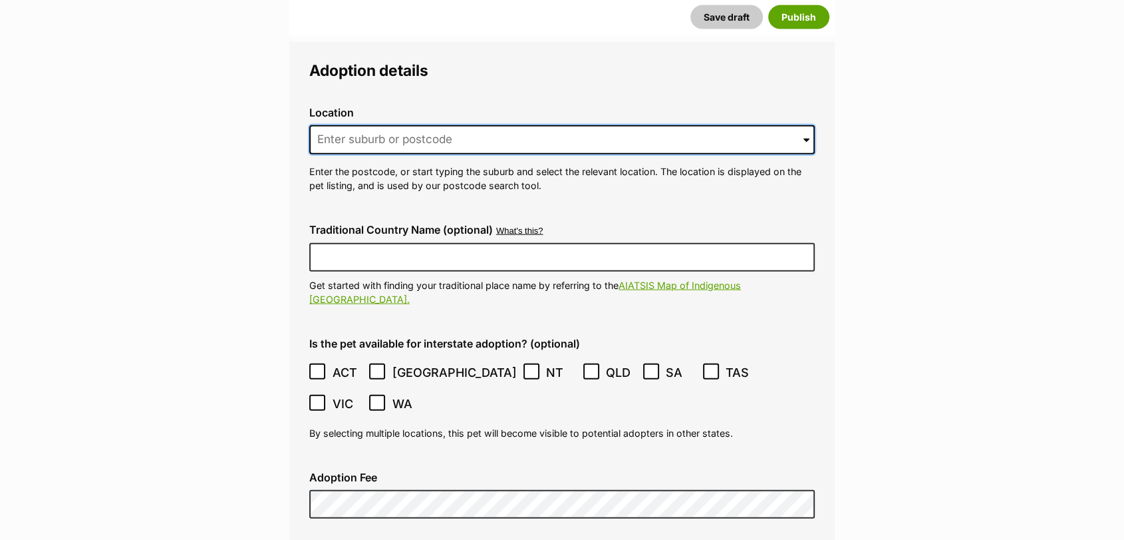
click at [448, 125] on input at bounding box center [562, 139] width 506 height 29
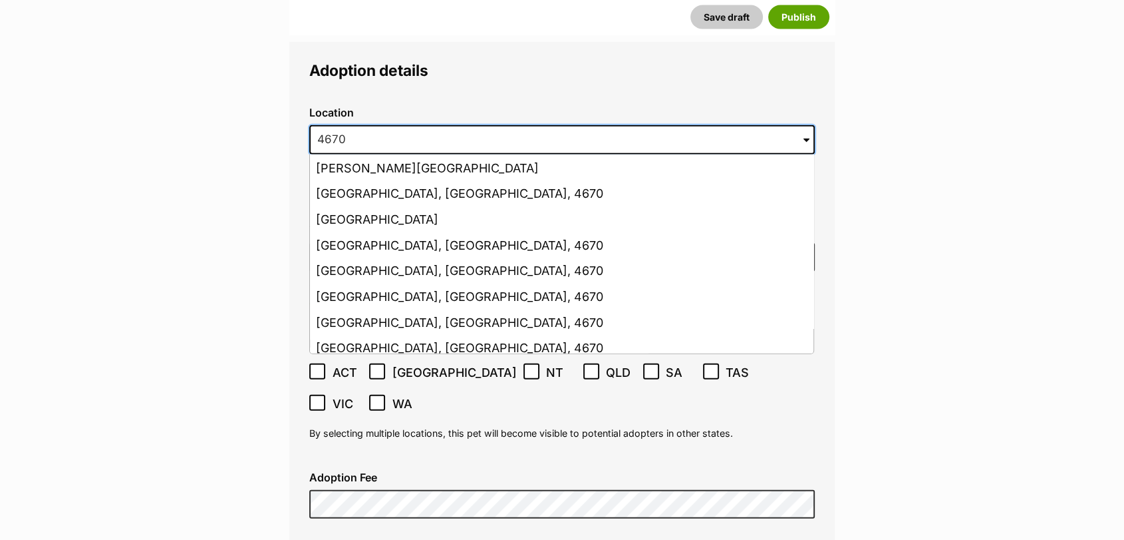
scroll to position [433, 0]
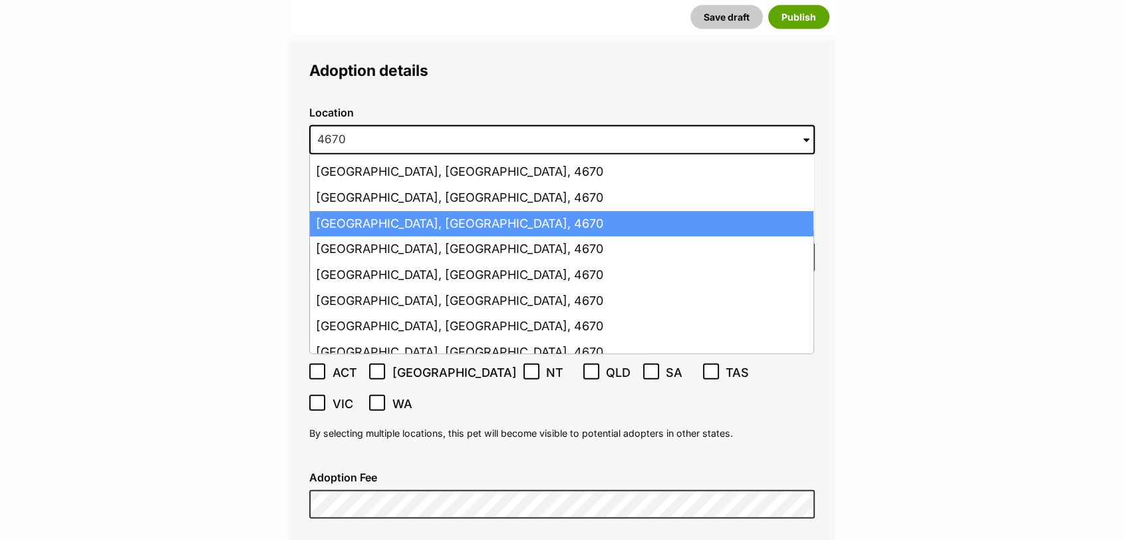
click at [532, 211] on li "Bundaberg, Queensland, 4670" at bounding box center [562, 224] width 504 height 26
type input "Bundaberg, Queensland, 4670"
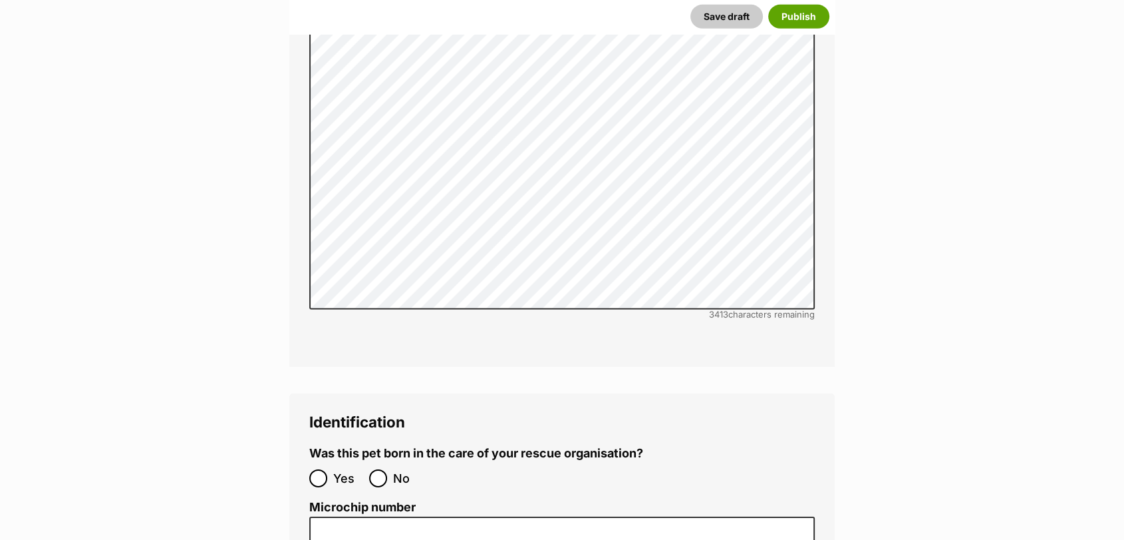
scroll to position [4024, 0]
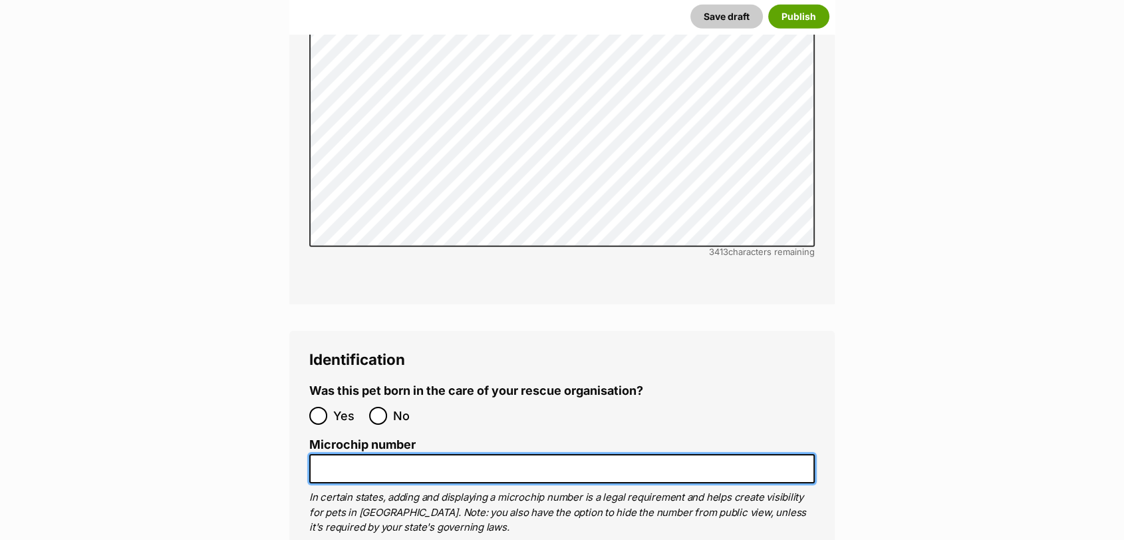
click at [582, 454] on input "Microchip number" at bounding box center [562, 469] width 506 height 30
paste input "991003002141428"
drag, startPoint x: 346, startPoint y: 390, endPoint x: 145, endPoint y: 401, distance: 201.2
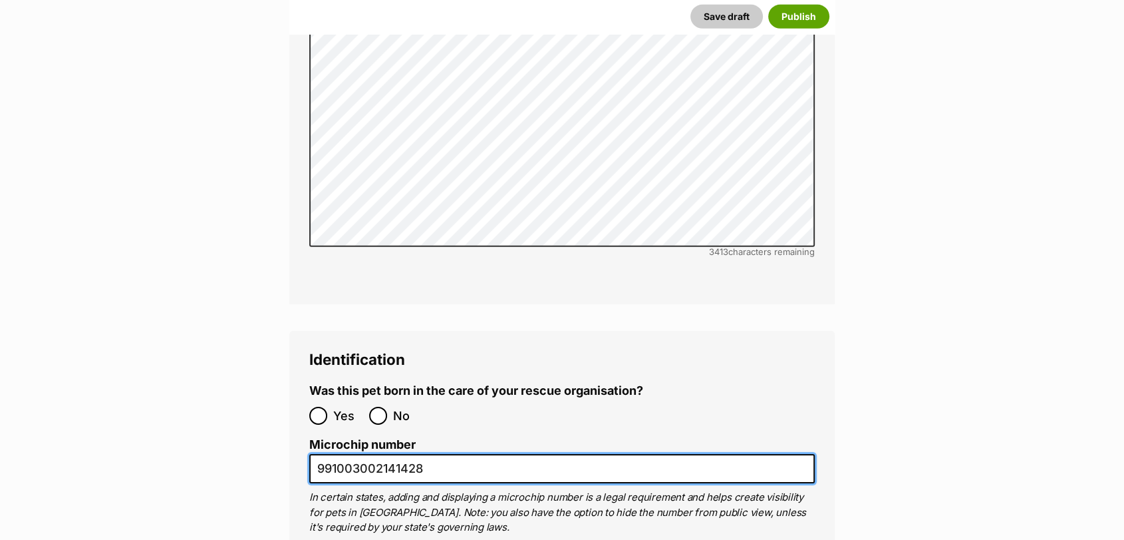
type input "991003002141428"
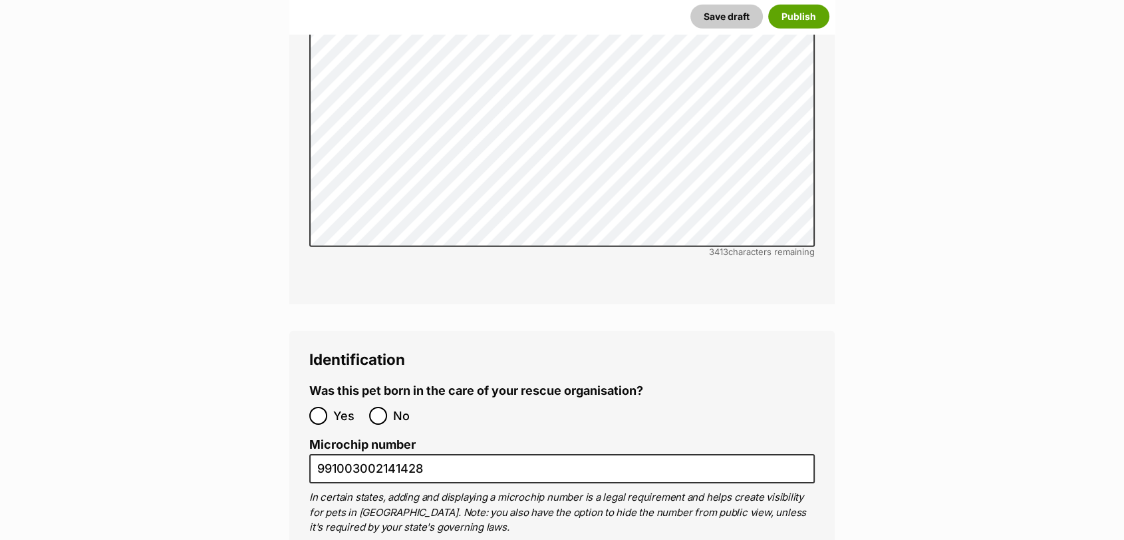
click at [391, 407] on label "No" at bounding box center [395, 416] width 53 height 18
click at [387, 407] on input "No" at bounding box center [378, 416] width 18 height 18
radio input "true"
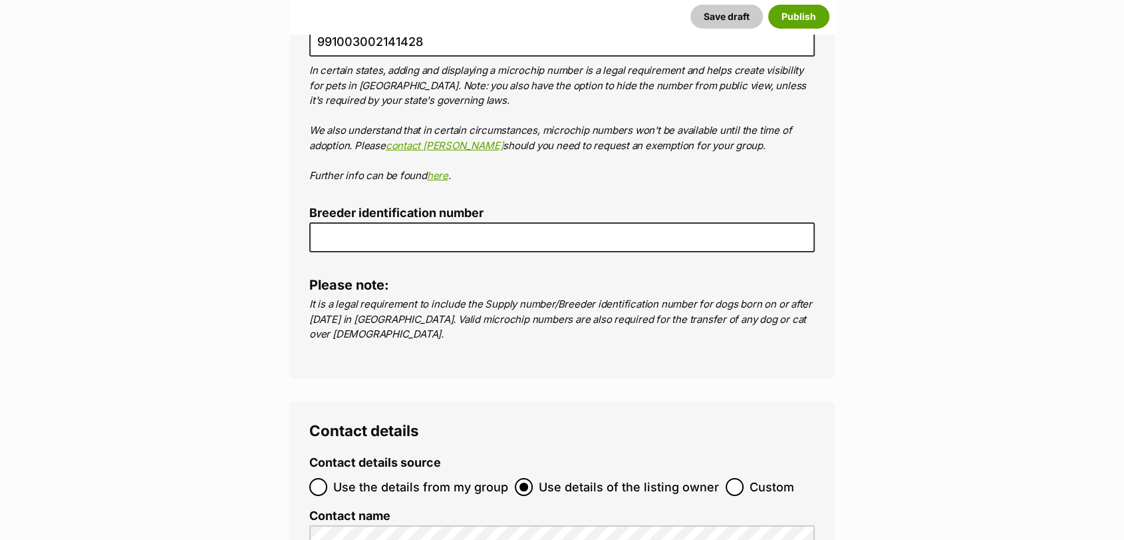
scroll to position [4457, 0]
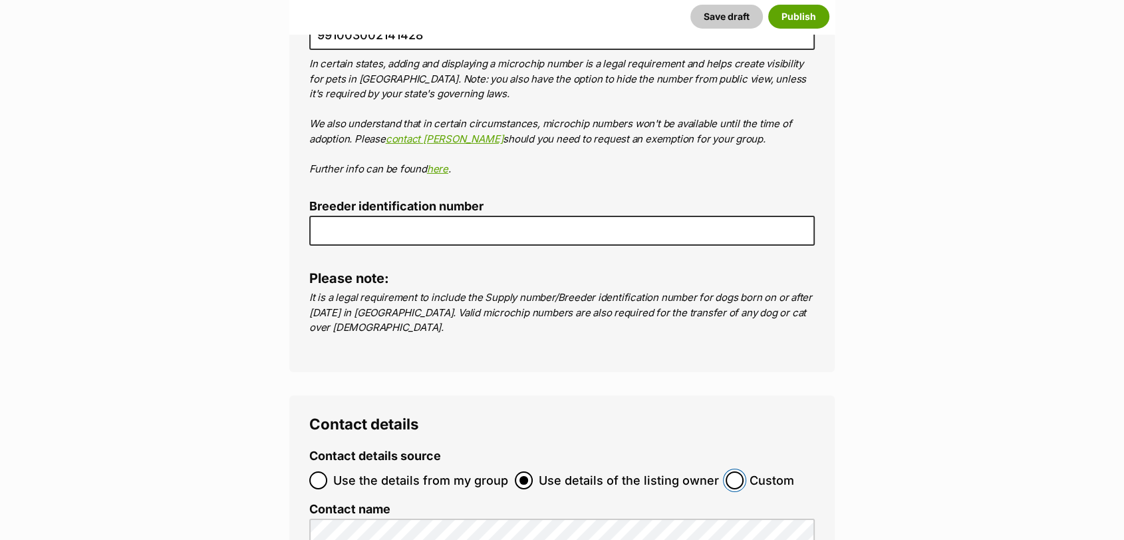
click at [729, 471] on input "Custom" at bounding box center [735, 480] width 18 height 18
radio input "true"
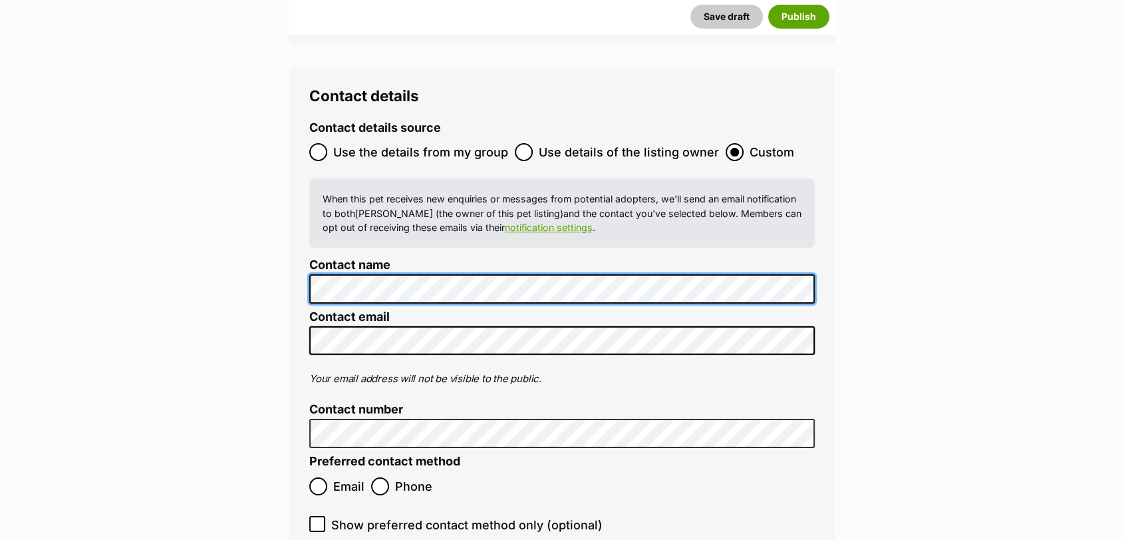
scroll to position [0, 0]
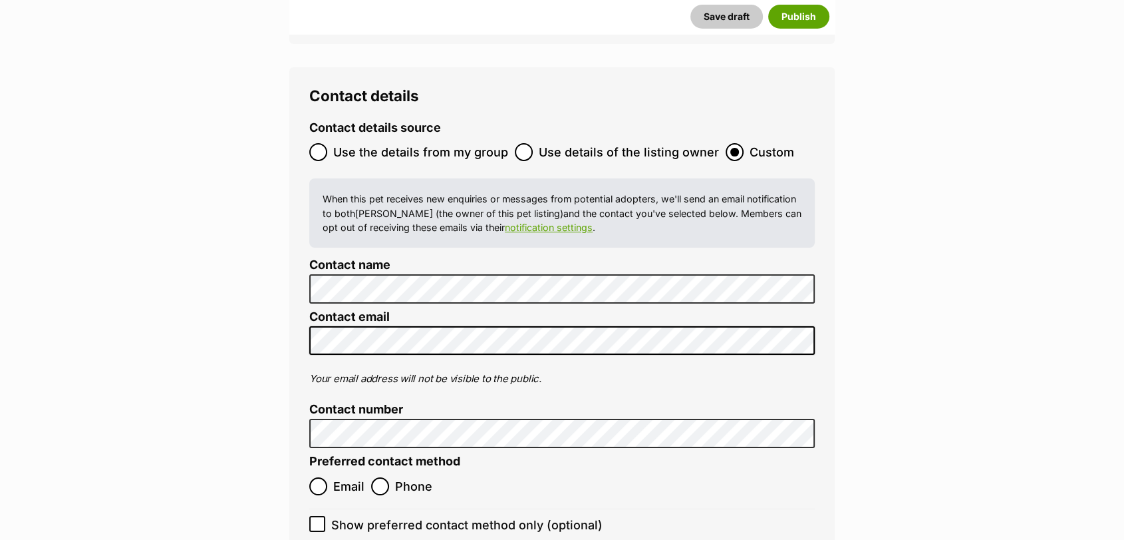
click at [325, 477] on input "Email" at bounding box center [318, 486] width 18 height 18
radio input "true"
click at [323, 516] on input "Show preferred contact method only (optional)" at bounding box center [317, 524] width 16 height 16
checkbox input "true"
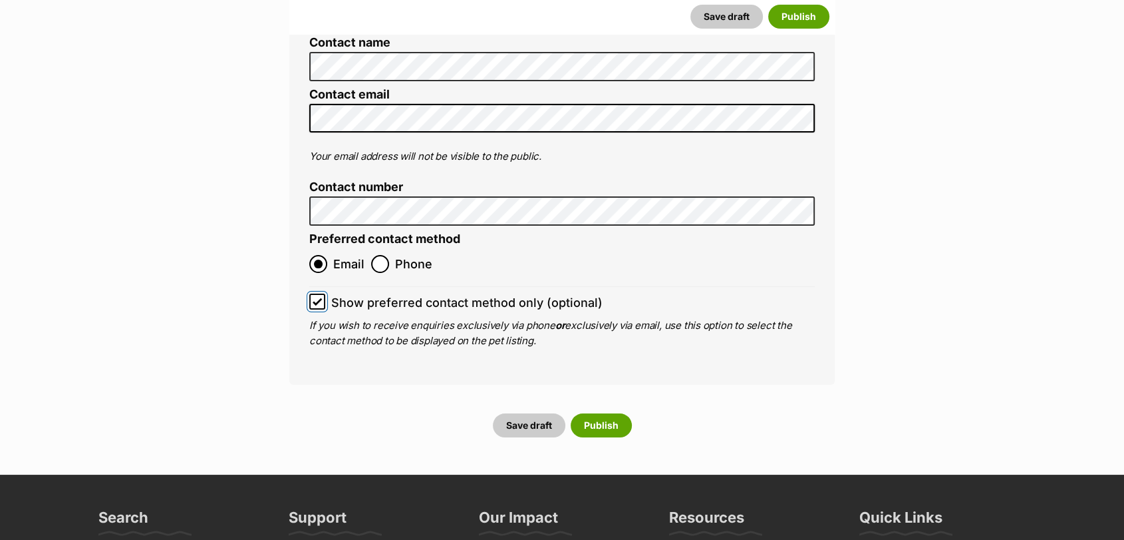
scroll to position [5000, 0]
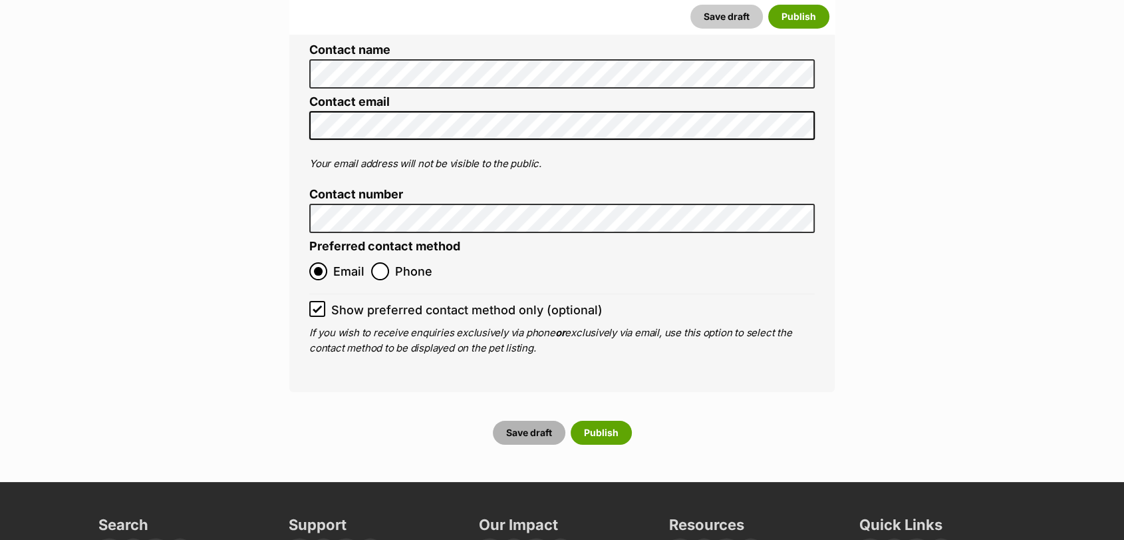
click at [518, 421] on button "Save draft" at bounding box center [529, 433] width 73 height 24
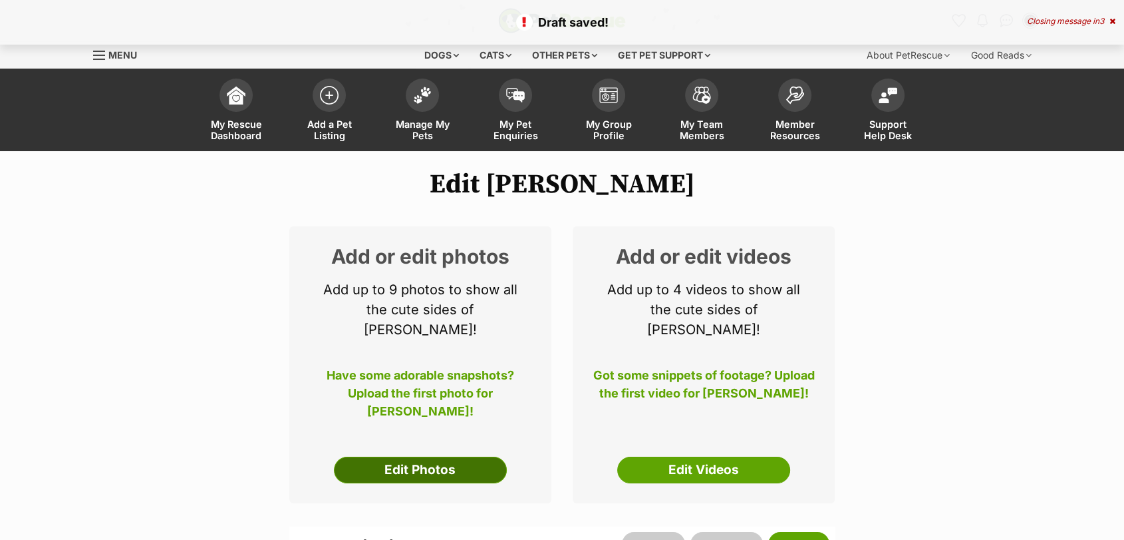
click at [466, 456] on link "Edit Photos" at bounding box center [420, 469] width 173 height 27
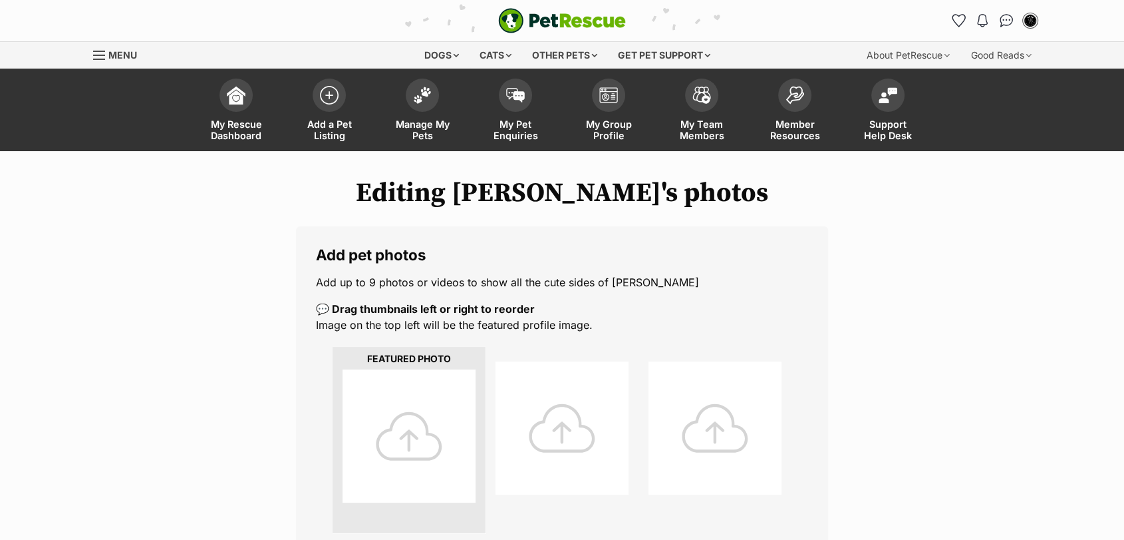
click at [437, 390] on div at bounding box center [409, 435] width 133 height 133
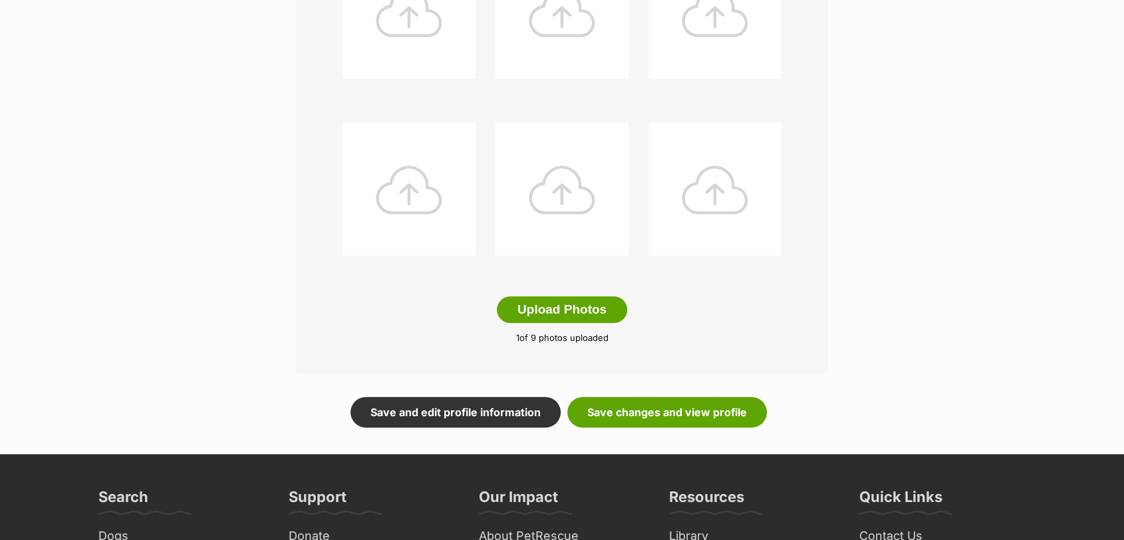
scroll to position [595, 0]
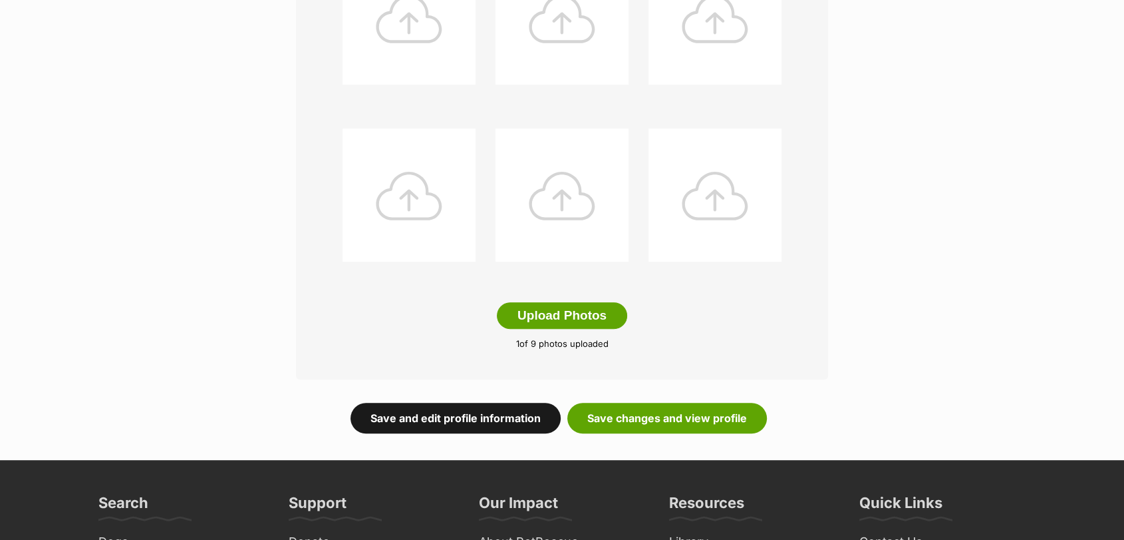
click at [520, 429] on link "Save and edit profile information" at bounding box center [456, 418] width 210 height 31
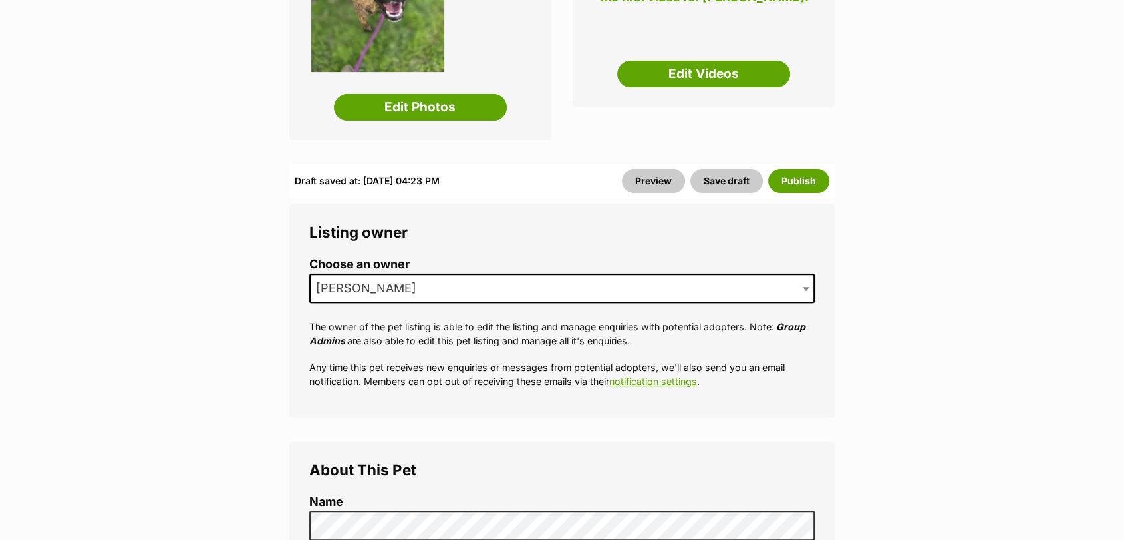
scroll to position [472, 0]
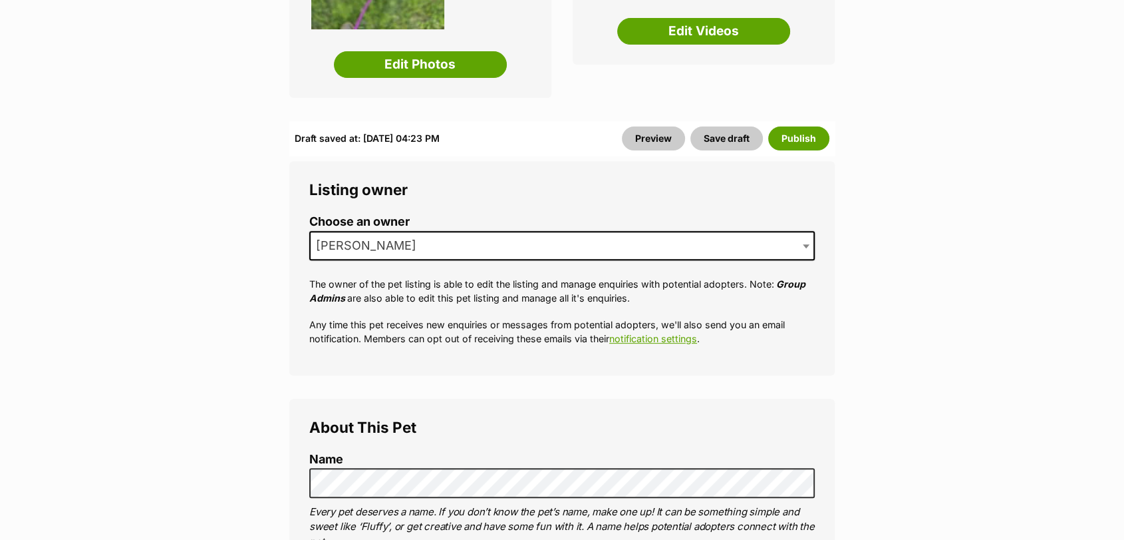
drag, startPoint x: 1134, startPoint y: 70, endPoint x: 1132, endPoint y: 63, distance: 6.8
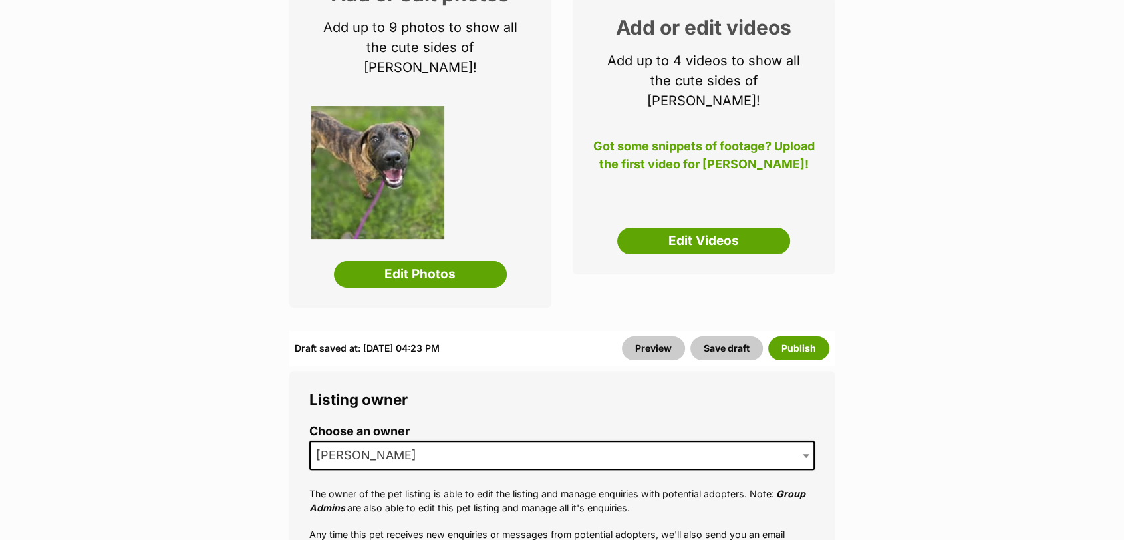
scroll to position [344, 0]
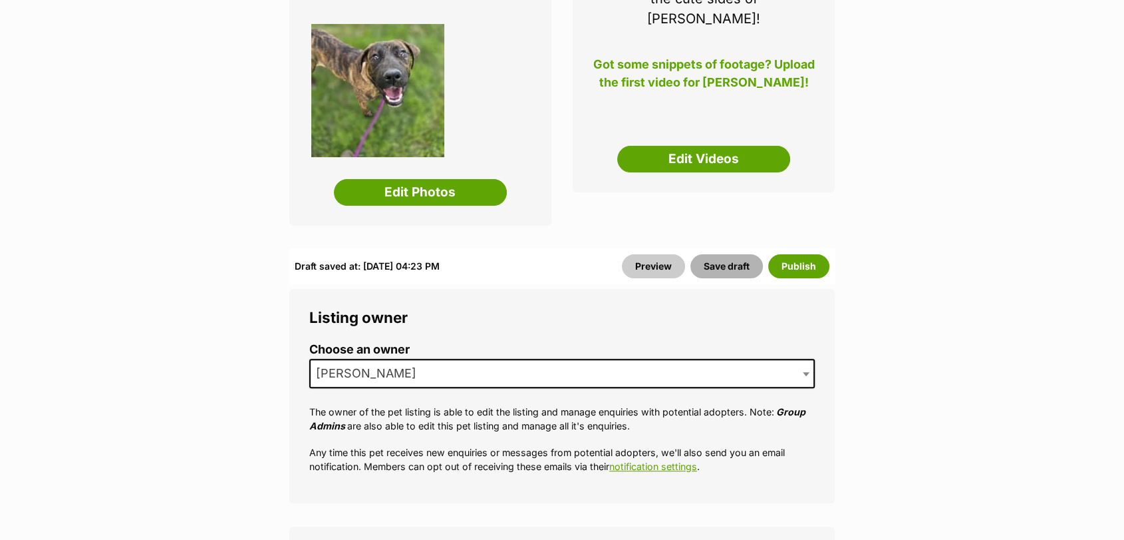
click at [743, 254] on button "Save draft" at bounding box center [727, 266] width 73 height 24
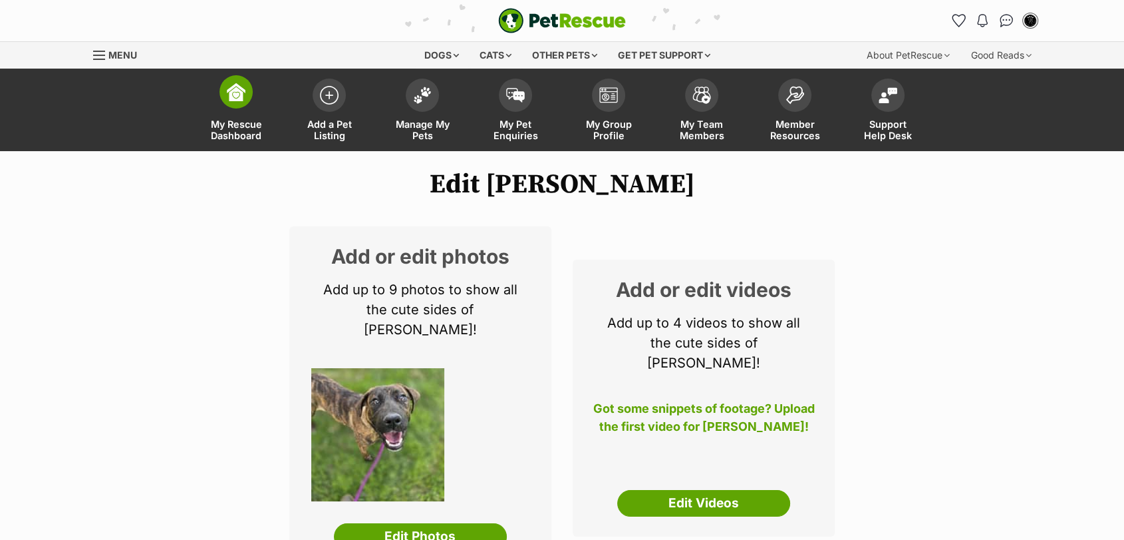
click at [221, 118] on link "My Rescue Dashboard" at bounding box center [236, 111] width 93 height 79
